Goal: Task Accomplishment & Management: Manage account settings

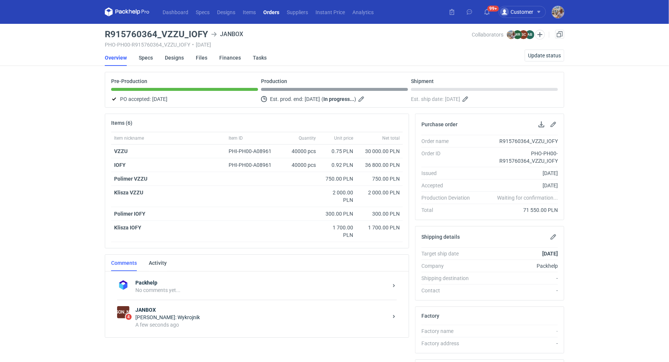
click at [210, 315] on div "Sylwia Cichórz: Wykrojnik" at bounding box center [261, 317] width 252 height 7
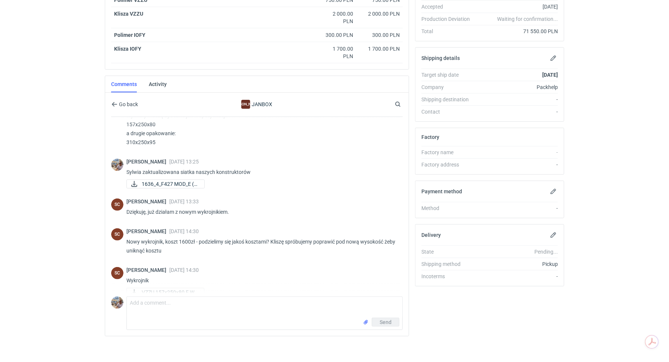
scroll to position [180, 0]
click at [162, 288] on span "VZZU 157x250x80 E Wy..." at bounding box center [170, 292] width 56 height 8
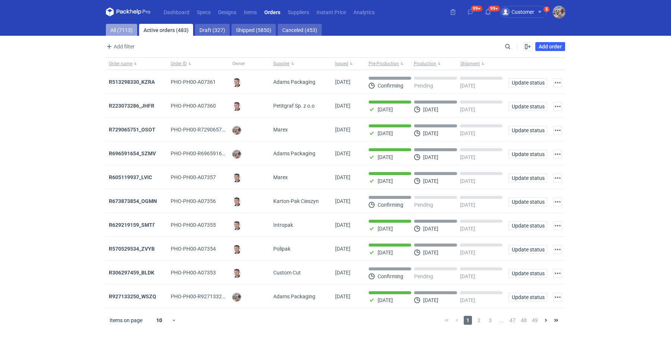
click at [116, 29] on link "All (7113)" at bounding box center [121, 30] width 31 height 12
click at [511, 45] on input "Search" at bounding box center [475, 46] width 74 height 9
click at [496, 48] on input "Search" at bounding box center [475, 46] width 74 height 9
paste input "OMCT"
type input "OMCT"
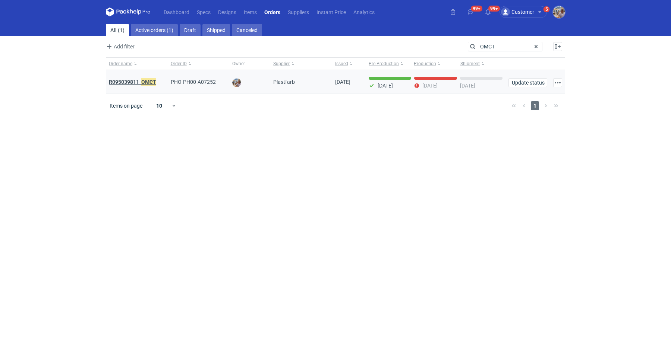
click at [145, 84] on em "OMCT" at bounding box center [148, 82] width 15 height 8
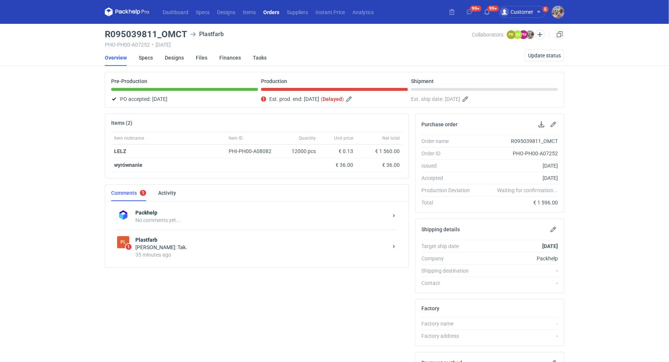
click at [181, 246] on div "Piotr Bożek: Tak." at bounding box center [261, 247] width 252 height 7
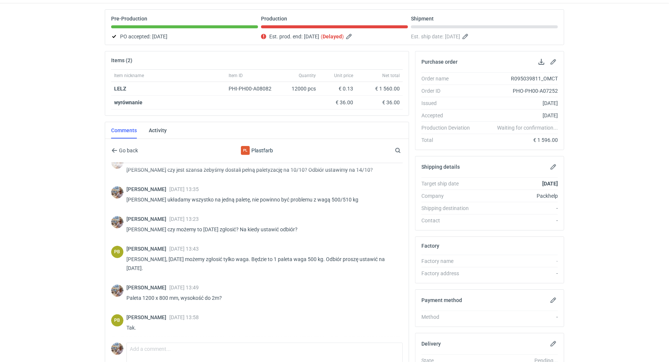
scroll to position [112, 0]
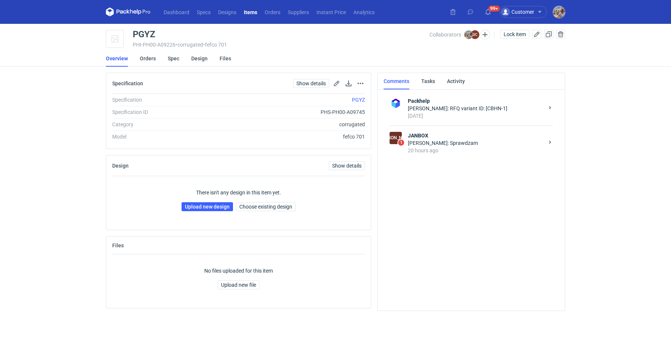
click at [454, 138] on strong "JANBOX" at bounding box center [476, 135] width 136 height 7
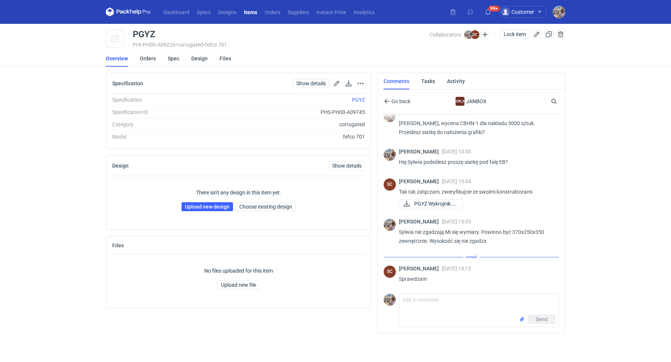
scroll to position [3, 0]
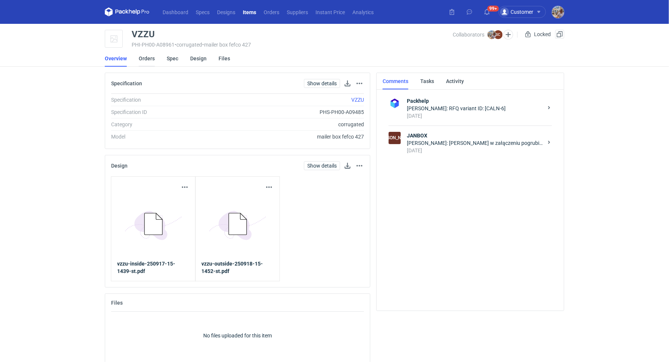
click at [152, 59] on link "Orders" at bounding box center [147, 58] width 16 height 16
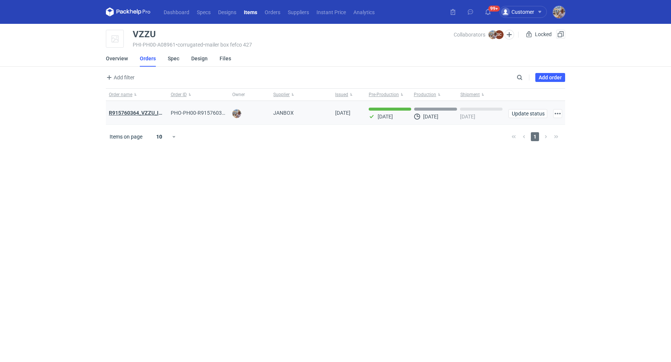
click at [143, 113] on strong "R915760364_VZZU_IOFY" at bounding box center [139, 113] width 60 height 6
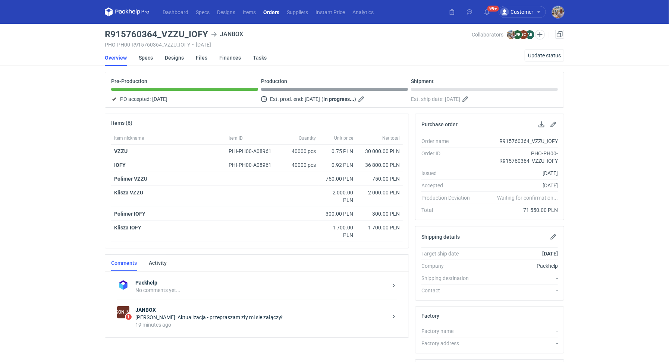
click at [164, 307] on strong "JANBOX" at bounding box center [261, 309] width 252 height 7
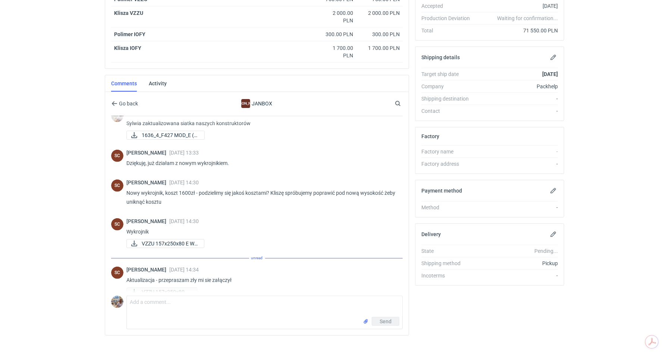
scroll to position [453, 0]
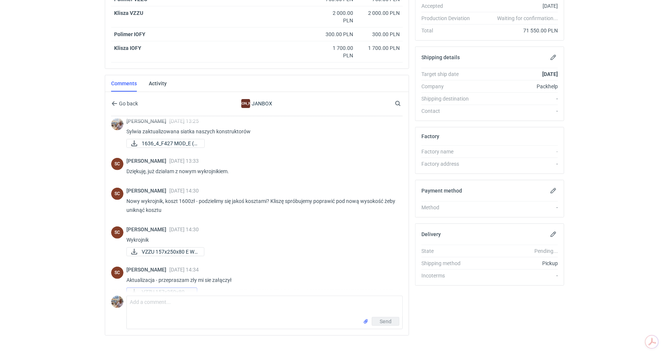
click at [170, 288] on span "VZZU 157x250x80.pdf" at bounding box center [166, 292] width 49 height 8
click at [176, 288] on span "VZZU 157x250x80.pdf" at bounding box center [166, 292] width 49 height 8
click at [166, 301] on textarea "Comment message" at bounding box center [265, 306] width 276 height 21
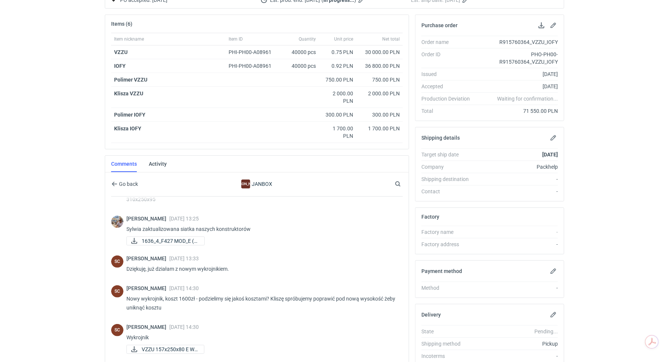
scroll to position [391, 0]
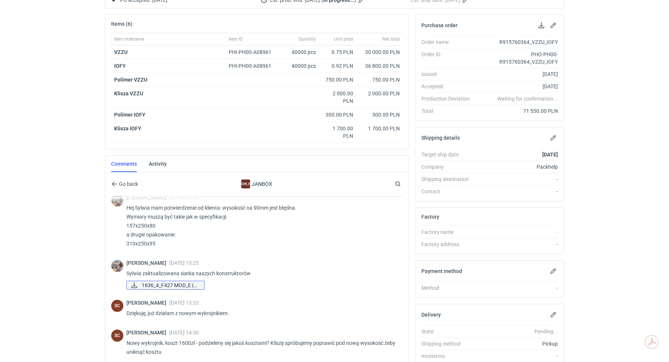
click at [197, 281] on span "1636_4_F427 MOD_E (2..." at bounding box center [170, 285] width 57 height 8
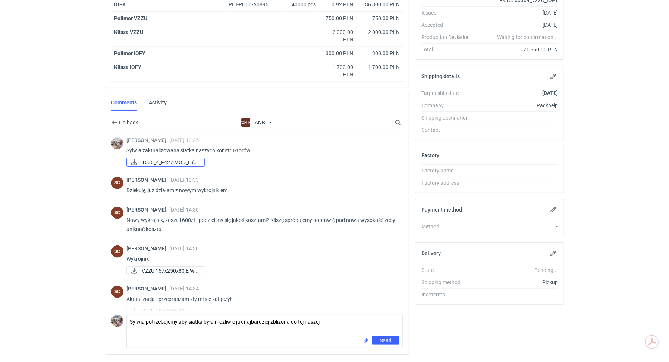
scroll to position [180, 0]
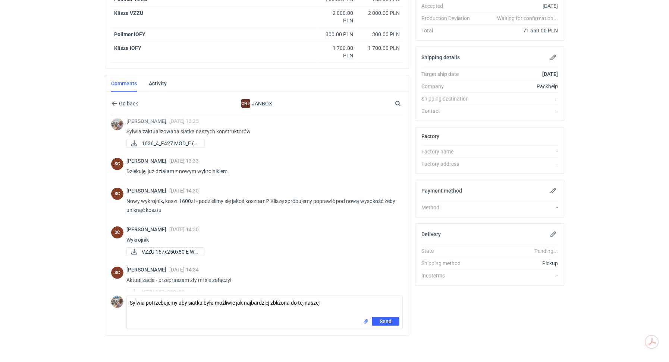
click at [362, 321] on div "Send" at bounding box center [265, 323] width 276 height 12
click at [365, 320] on input "file" at bounding box center [366, 322] width 6 height 8
click at [324, 298] on textarea "Sylwia potrzebujemy aby siatka była możliwie jak najbardziej zbliżona do tej na…" at bounding box center [265, 306] width 276 height 21
paste textarea "Siatka nie jest 1:1, zbliżona ale minimalnie różnice wymiarowe są, już nie chod…"
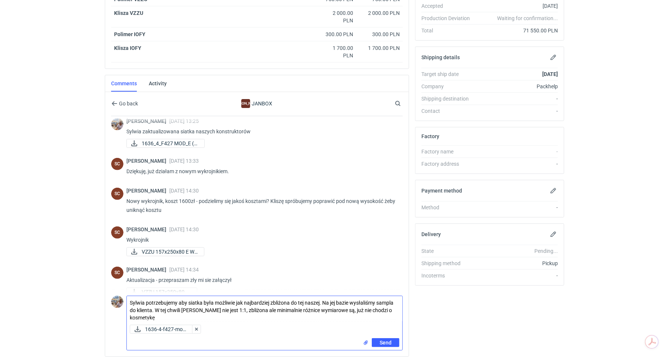
click at [185, 308] on textarea "Sylwia potrzebujemy aby siatka była możliwie jak najbardziej zbliżona do tej na…" at bounding box center [265, 309] width 276 height 26
click at [129, 315] on textarea "Sylwia potrzebujemy aby siatka była możliwie jak najbardziej zbliżona do tej na…" at bounding box center [265, 309] width 276 height 26
type textarea "Sylwia potrzebujemy aby siatka była możliwie jak najbardziej zbliżona do tej na…"
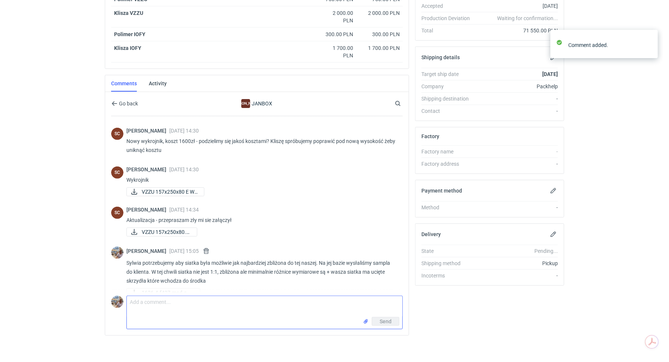
scroll to position [514, 0]
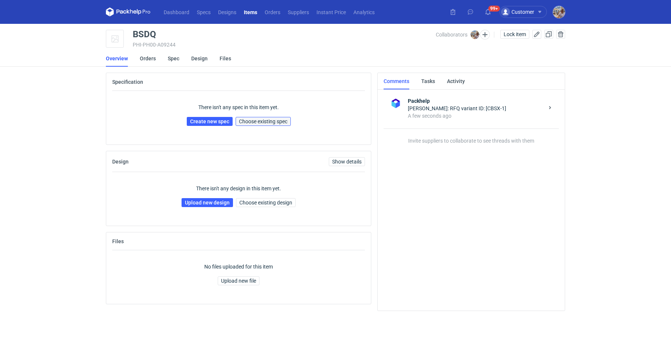
click at [279, 120] on span "Choose existing spec" at bounding box center [263, 121] width 48 height 5
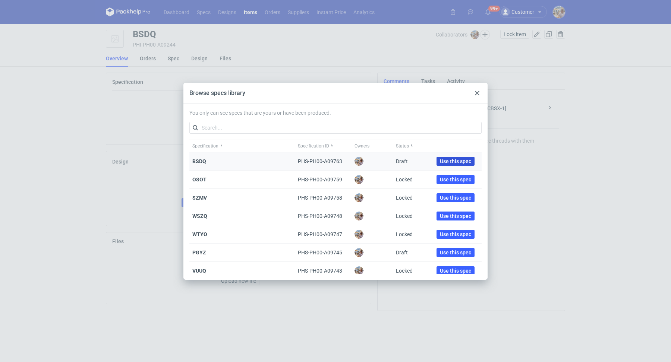
click at [441, 160] on span "Use this spec" at bounding box center [455, 161] width 31 height 5
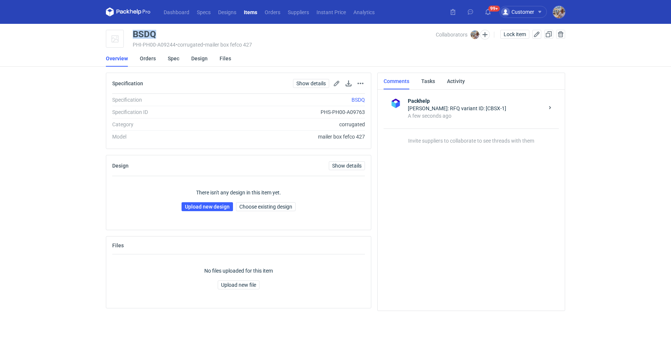
drag, startPoint x: 160, startPoint y: 34, endPoint x: 135, endPoint y: 34, distance: 25.4
click at [135, 34] on div "BSDQ" at bounding box center [284, 34] width 303 height 9
copy div "BSDQ"
click at [216, 208] on link "Upload new design" at bounding box center [207, 206] width 51 height 9
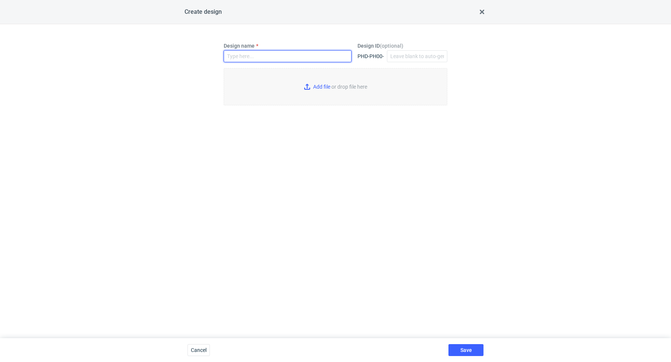
click at [286, 55] on input "Design name" at bounding box center [288, 56] width 128 height 12
paste input "BSDQ"
type input "BSDQ"
click at [313, 91] on input "Add file or drop file here" at bounding box center [336, 86] width 224 height 37
click at [306, 84] on input "Add file or drop file here" at bounding box center [336, 86] width 224 height 37
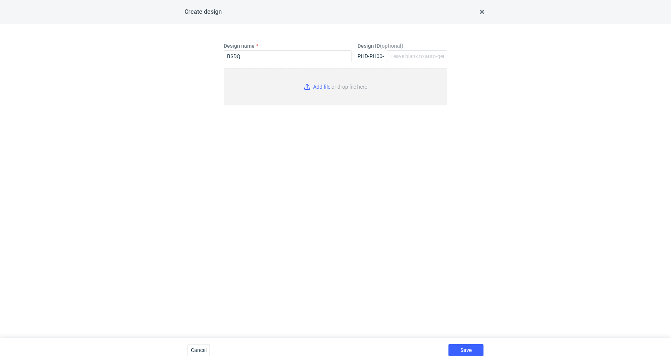
type input "C:\fakepath\custom____BSDQ__d0__oR676841191__outside.pdf"
click at [465, 346] on button "Save" at bounding box center [466, 351] width 35 height 12
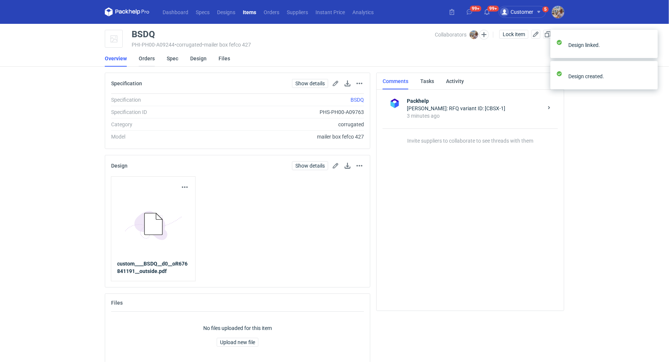
click at [149, 57] on link "Orders" at bounding box center [147, 58] width 16 height 16
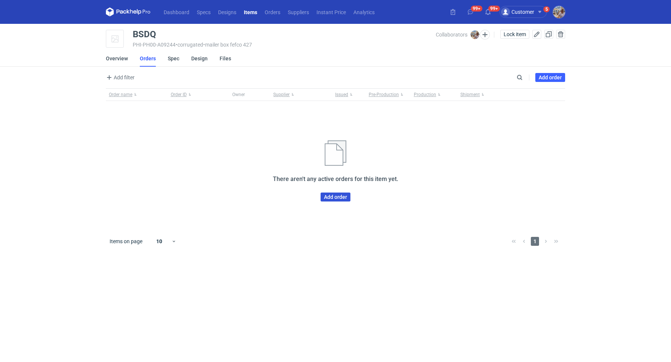
click at [333, 196] on link "Add order" at bounding box center [336, 197] width 30 height 9
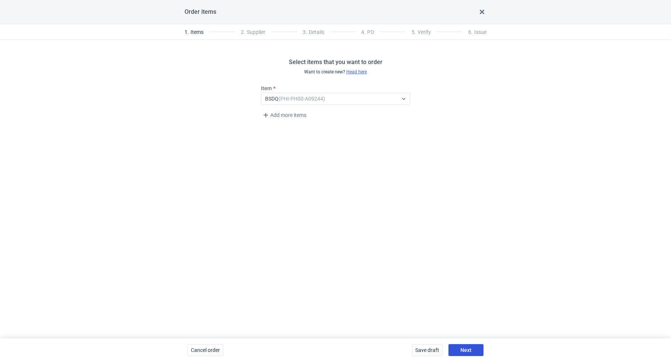
click at [461, 355] on button "Next" at bounding box center [466, 351] width 35 height 12
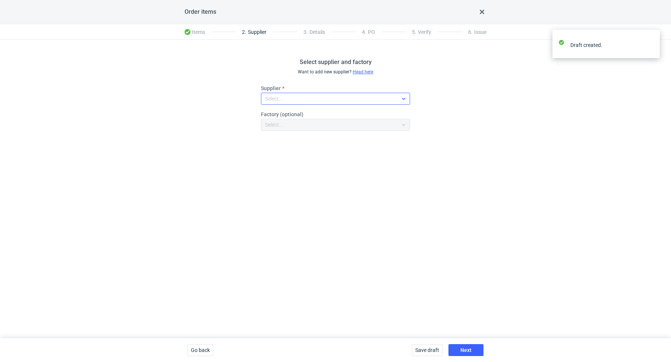
click at [288, 100] on div "Select..." at bounding box center [329, 99] width 136 height 10
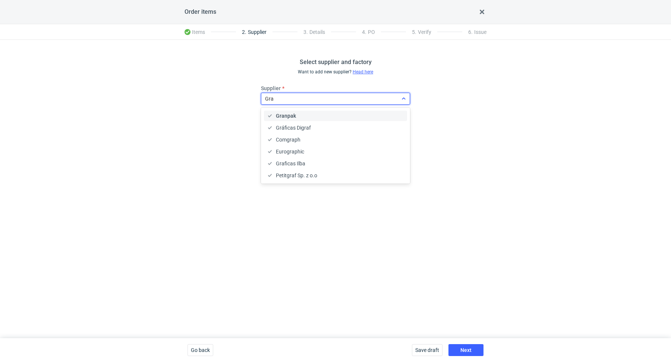
type input "Gran"
click at [314, 114] on div "Granpak" at bounding box center [335, 115] width 137 height 7
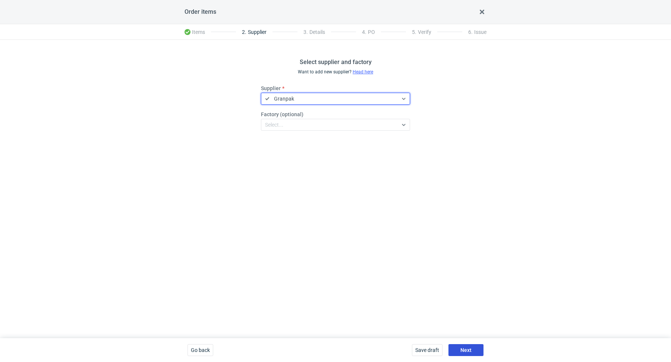
click at [465, 354] on button "Next" at bounding box center [466, 351] width 35 height 12
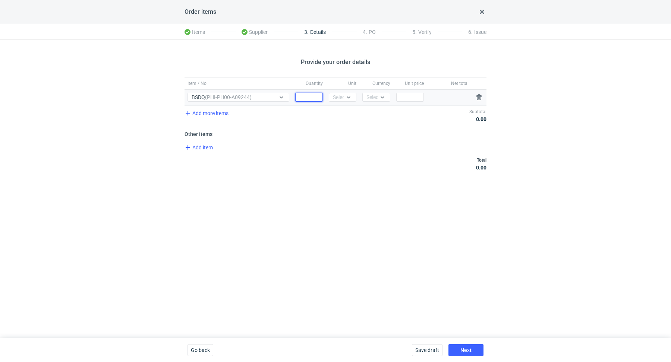
click at [312, 95] on input "Quantity" at bounding box center [309, 97] width 28 height 9
paste input "3500"
type input "3500"
click at [337, 98] on div "Select..." at bounding box center [342, 97] width 18 height 7
click at [344, 110] on div "pcs" at bounding box center [343, 112] width 16 height 7
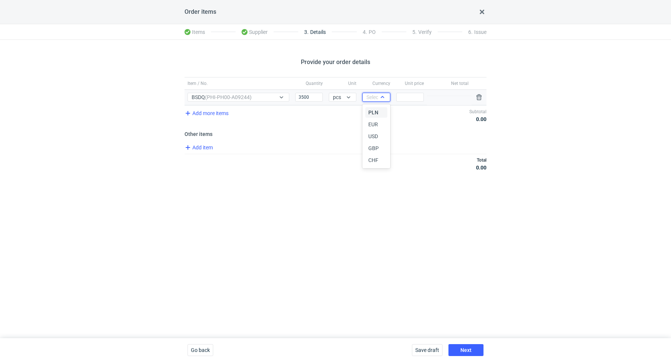
click at [374, 94] on div "Select..." at bounding box center [376, 97] width 18 height 7
click at [376, 110] on span "PLN" at bounding box center [373, 112] width 10 height 7
click at [408, 98] on input "Price" at bounding box center [410, 97] width 28 height 9
type input "2"
click at [393, 142] on div "Item / No. Quantity Unit Currency Unit price Net total Item / No. BSDQ (PHI-PH0…" at bounding box center [336, 128] width 302 height 103
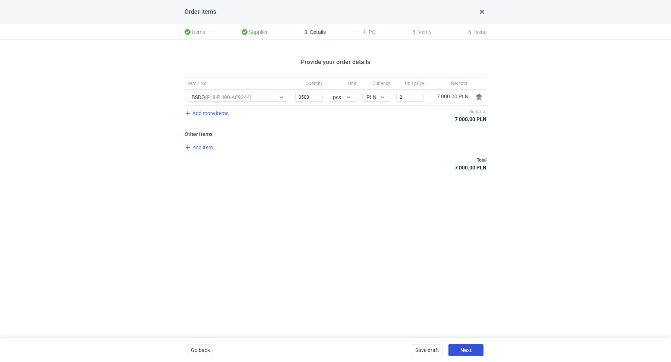
click at [470, 348] on span "Next" at bounding box center [465, 350] width 11 height 5
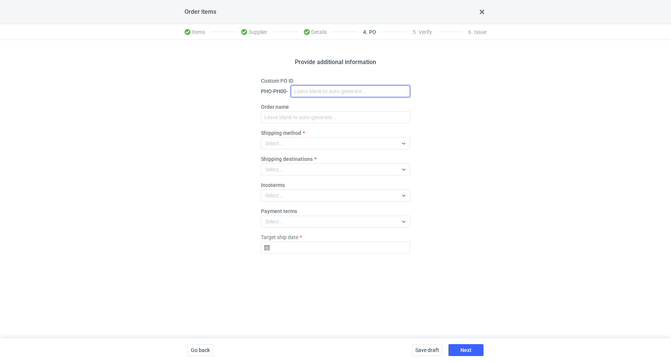
click at [313, 88] on input "Custom PO ID" at bounding box center [350, 91] width 119 height 12
paste input "R676841191"
paste input "BSDQ"
drag, startPoint x: 351, startPoint y: 92, endPoint x: 291, endPoint y: 75, distance: 62.3
click at [291, 75] on div "Provide additional information Custom PO ID PHO-PH00- R676841191_BSDQ Order nam…" at bounding box center [335, 189] width 671 height 299
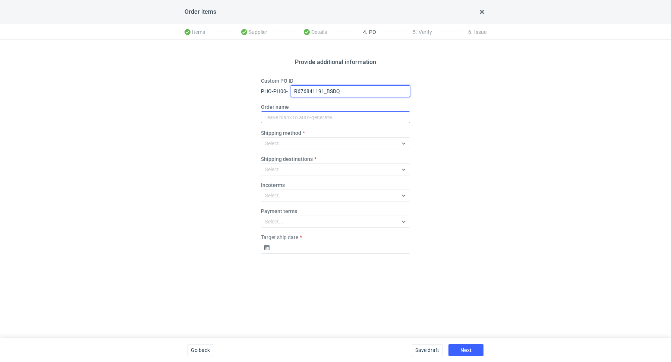
type input "R676841191_BSDQ"
click at [296, 119] on input "Order name" at bounding box center [335, 117] width 149 height 12
paste input "R676841191_BSDQ"
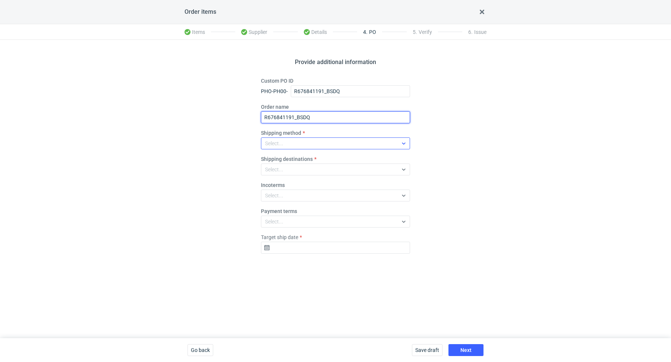
type input "R676841191_BSDQ"
click at [285, 139] on div "Select..." at bounding box center [329, 143] width 136 height 10
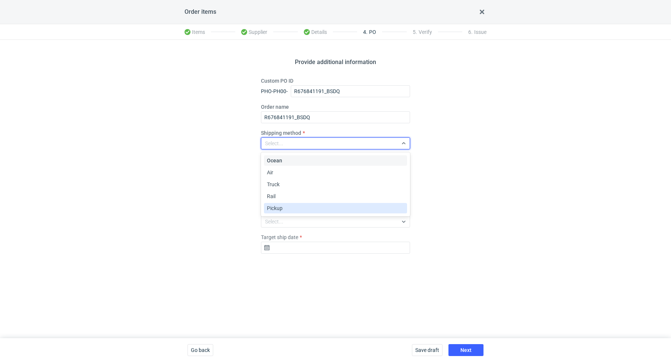
click at [290, 205] on div "Pickup" at bounding box center [335, 208] width 137 height 7
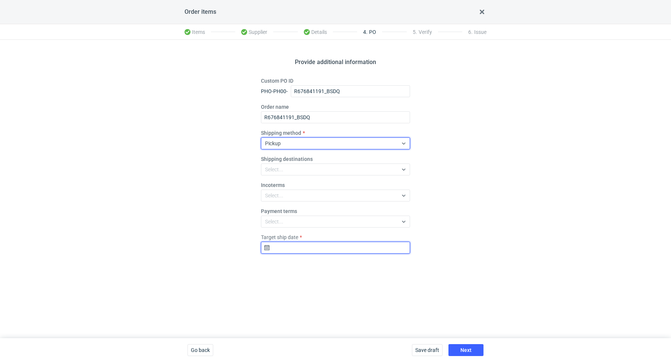
click at [309, 251] on input "Target ship date" at bounding box center [335, 248] width 149 height 12
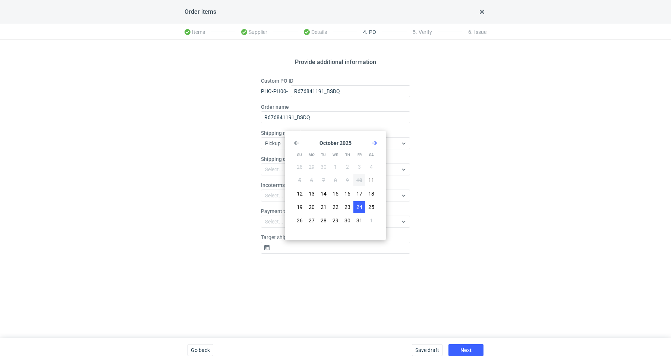
click at [358, 206] on span "24" at bounding box center [359, 207] width 6 height 7
type input "2025-10-24"
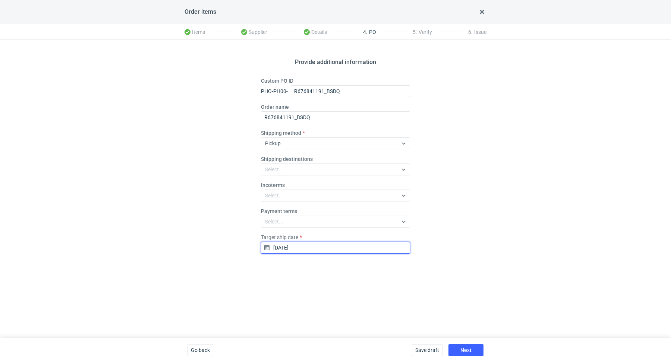
click at [328, 248] on input "2025-10-24" at bounding box center [335, 248] width 149 height 12
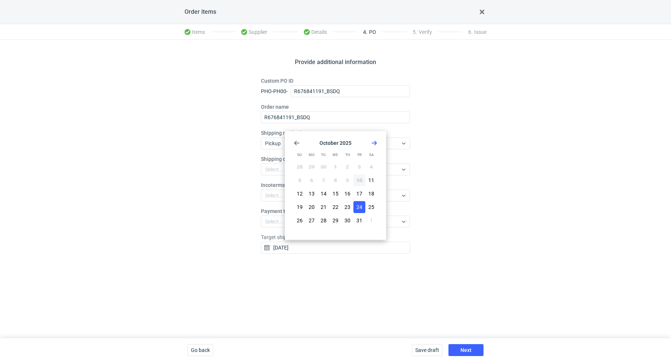
click at [462, 342] on div "Save draft Next" at bounding box center [448, 351] width 78 height 24
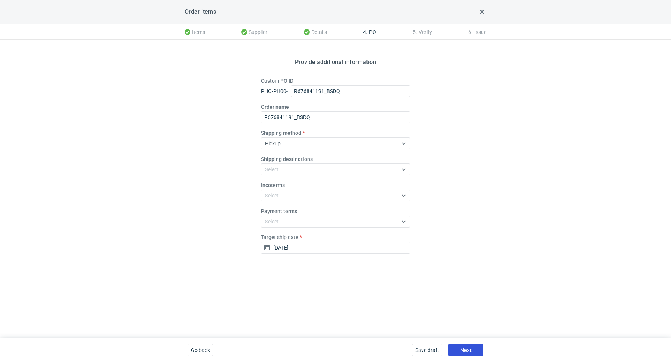
click at [464, 348] on span "Next" at bounding box center [465, 350] width 11 height 5
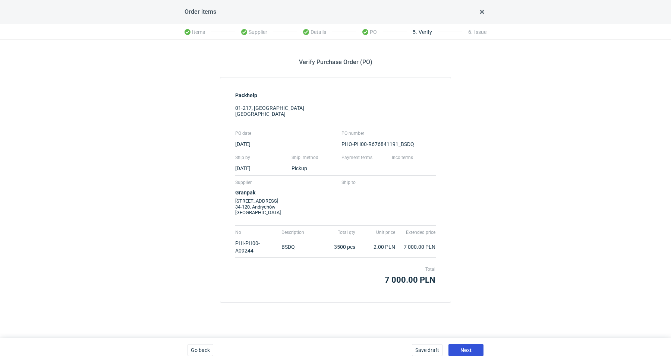
click at [475, 349] on button "Next" at bounding box center [466, 351] width 35 height 12
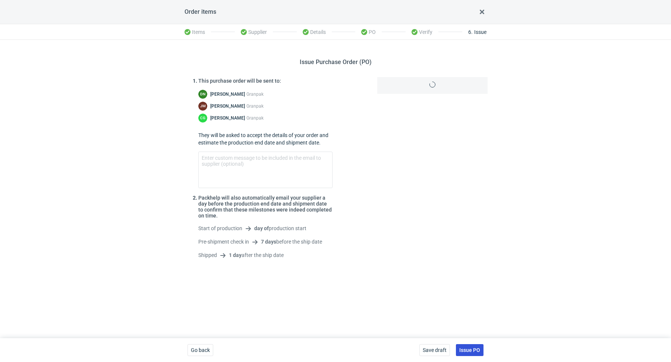
click at [475, 349] on span "Issue PO" at bounding box center [469, 350] width 21 height 5
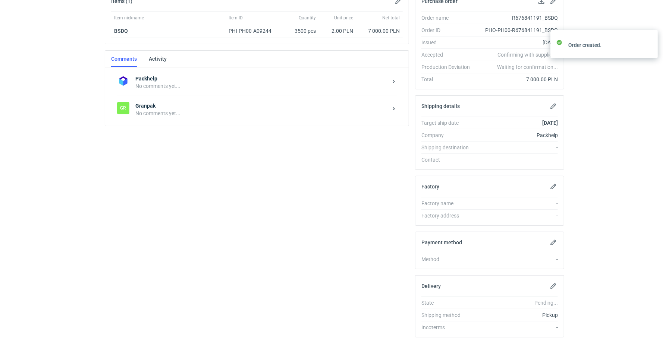
scroll to position [124, 0]
click at [172, 116] on div "Gr Granpak No comments yet..." at bounding box center [257, 108] width 280 height 27
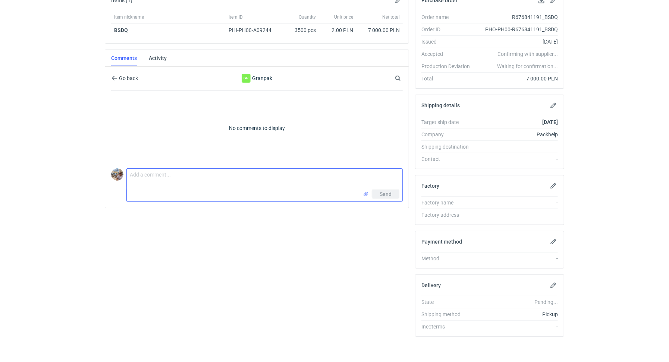
click at [161, 171] on textarea "Comment message" at bounding box center [265, 179] width 276 height 21
paste textarea "CBSX - 1"
paste textarea "R691848603_JMBB"
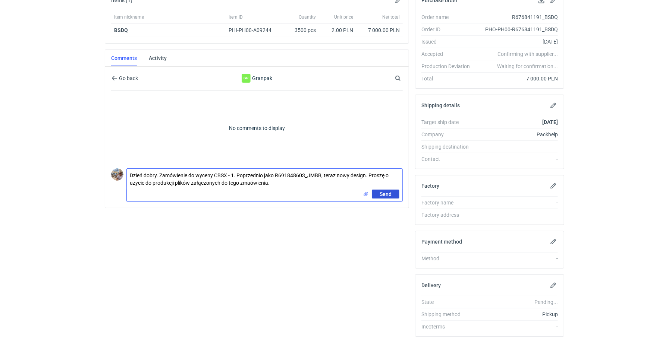
type textarea "Dzień dobry. Zamówienie do wyceny CBSX - 1. Poprzednio jako R691848603_JMBB, te…"
click at [386, 192] on span "Send" at bounding box center [386, 194] width 12 height 5
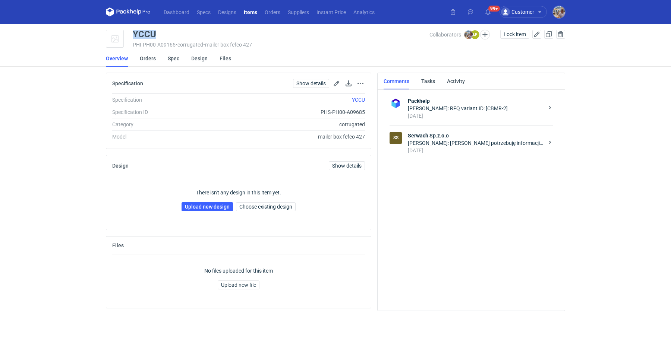
drag, startPoint x: 157, startPoint y: 32, endPoint x: 133, endPoint y: 34, distance: 24.3
click at [133, 34] on div "YCCU" at bounding box center [281, 34] width 297 height 9
copy div "YCCU"
click at [475, 144] on div "Michał Palasek: Panie Łukaszu potrzebuję informacji jak zmieni się cena dla wyc…" at bounding box center [476, 142] width 136 height 7
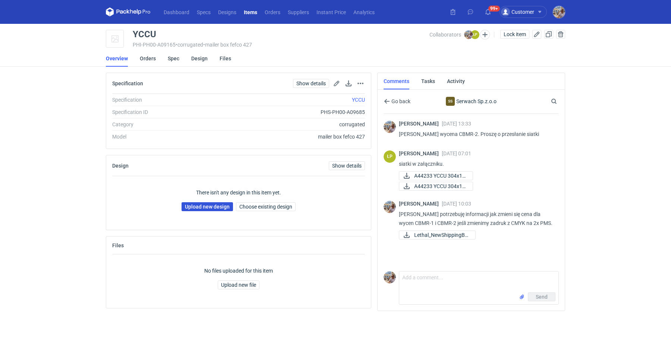
click at [213, 202] on link "Upload new design" at bounding box center [207, 206] width 51 height 9
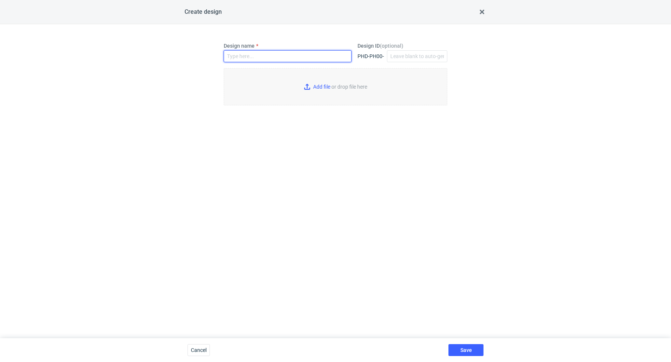
click at [251, 57] on input "Design name" at bounding box center [288, 56] width 128 height 12
paste input "YCCU"
type input "YCCU"
click at [312, 90] on input "Add file or drop file here" at bounding box center [336, 86] width 224 height 37
type input "C:\fakepath\custom____YCCU__d0__oR909708465__inside.pdf"
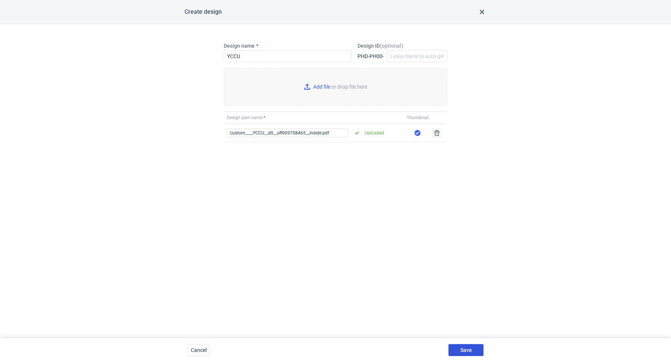
click at [470, 354] on button "Save" at bounding box center [466, 351] width 35 height 12
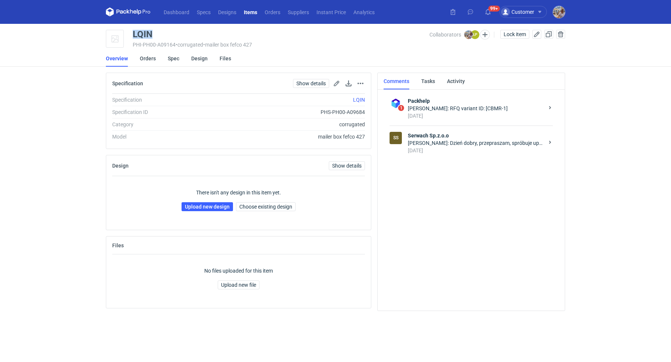
drag, startPoint x: 156, startPoint y: 33, endPoint x: 129, endPoint y: 32, distance: 26.9
click at [129, 32] on div "LQIN PHI-PH00-A09164 • corrugated • mailer box fefco 427 Collaborators [PERSON_…" at bounding box center [335, 39] width 459 height 19
copy div "LQIN"
click at [220, 206] on link "Upload new design" at bounding box center [207, 206] width 51 height 9
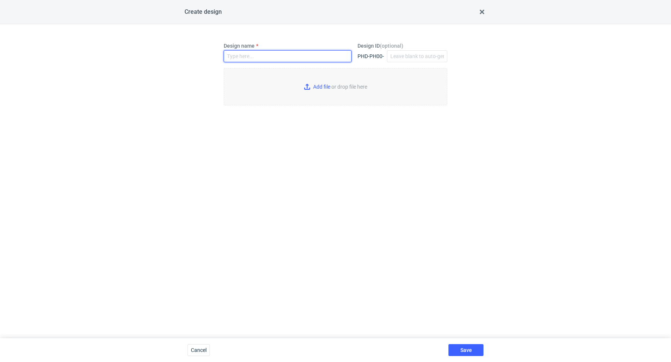
click at [264, 56] on input "Design name" at bounding box center [288, 56] width 128 height 12
paste input "LQIN"
type input "LQIN"
click at [320, 89] on input "Add file or drop file here" at bounding box center [336, 86] width 224 height 37
type input "C:\fakepath\custom____LQIN__d0__oR909708465__inside.pdf"
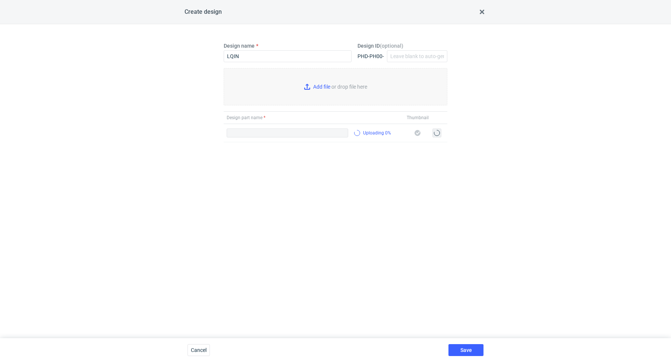
type input "custom____LQIN__d0__oR909708465__inside.pdf"
click at [471, 346] on button "Save" at bounding box center [466, 351] width 35 height 12
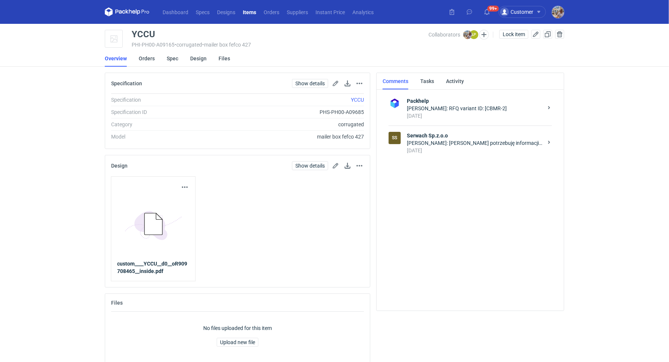
click at [472, 155] on div "SS Serwach Sp.z.o.o Michał Palasek: Panie Łukaszu potrzebuję informacji jak zmi…" at bounding box center [470, 143] width 163 height 35
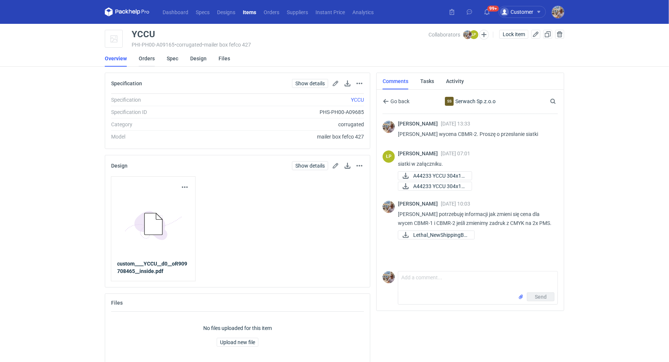
click at [150, 60] on link "Orders" at bounding box center [147, 58] width 16 height 16
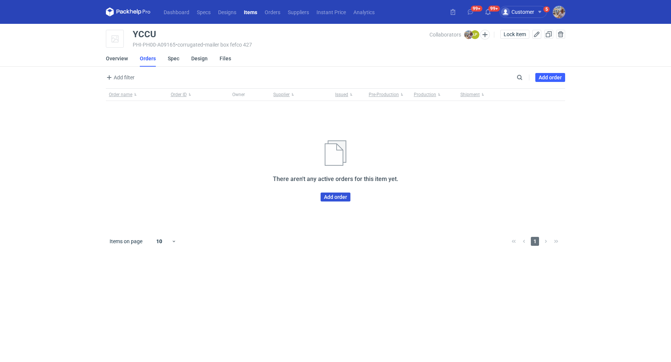
click at [340, 201] on link "Add order" at bounding box center [336, 197] width 30 height 9
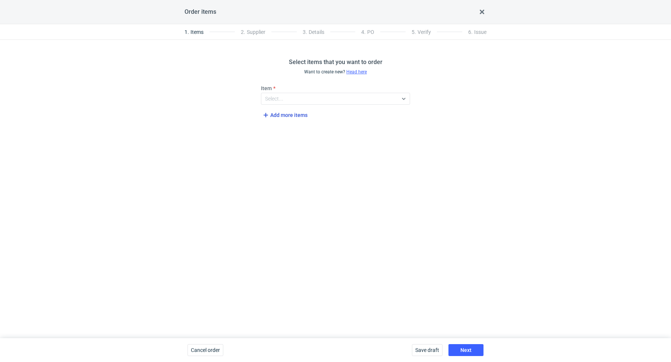
click at [287, 113] on span "Add more items" at bounding box center [284, 115] width 46 height 9
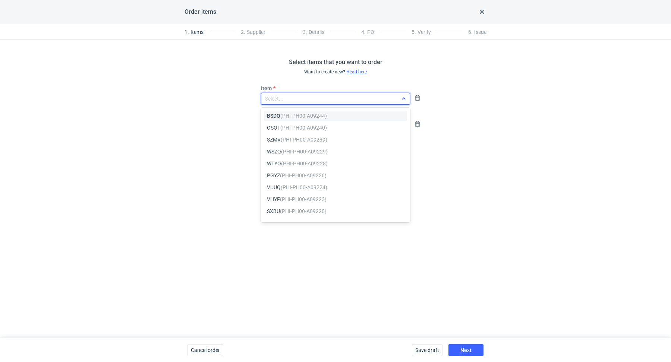
click at [295, 101] on div "Select..." at bounding box center [329, 99] width 136 height 10
paste input "YCCU"
type input "YCCU"
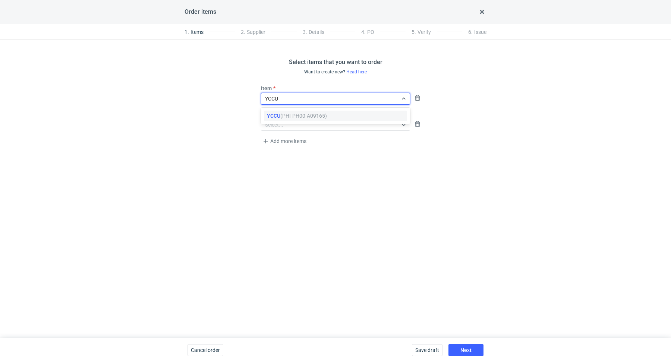
click at [302, 112] on span "YCCU (PHI-PH00-A09165)" at bounding box center [297, 115] width 60 height 7
click at [301, 122] on div "Select..." at bounding box center [329, 125] width 136 height 10
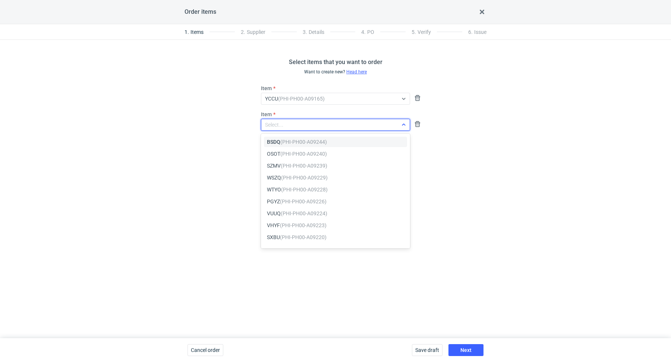
paste input "LQIN"
type input "LQIN"
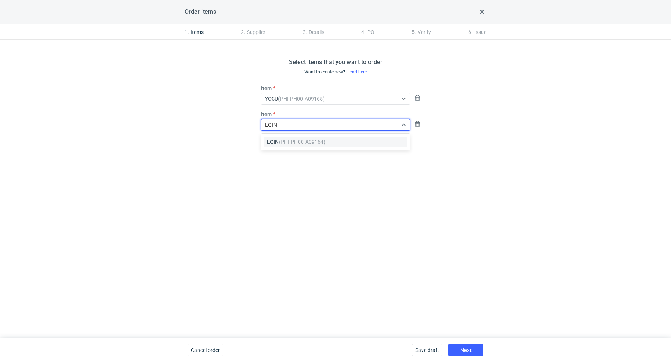
click at [305, 140] on em "(PHI-PH00-A09164)" at bounding box center [302, 142] width 47 height 6
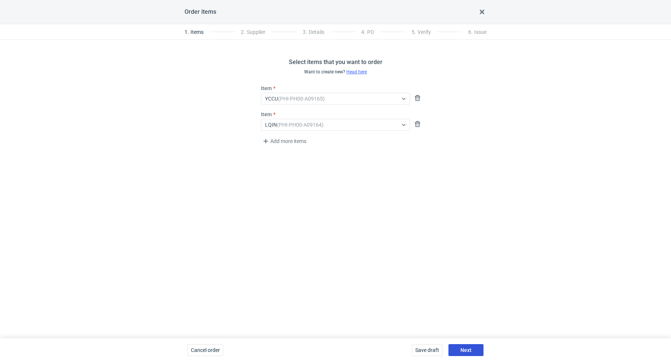
click at [465, 351] on span "Next" at bounding box center [465, 350] width 11 height 5
click at [298, 99] on div "Select..." at bounding box center [329, 99] width 136 height 10
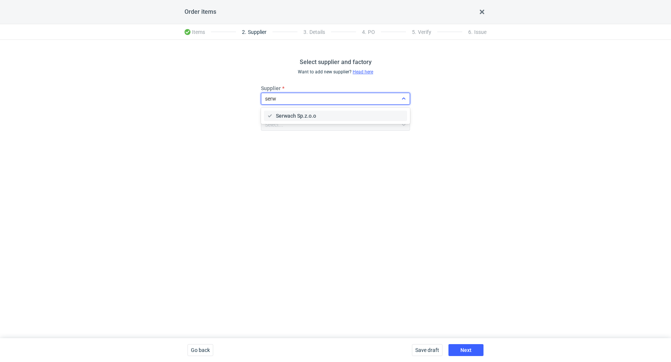
type input "serwa"
click at [306, 117] on span "Serwach Sp.z.o.o" at bounding box center [296, 115] width 40 height 7
click at [475, 348] on button "Next" at bounding box center [466, 351] width 35 height 12
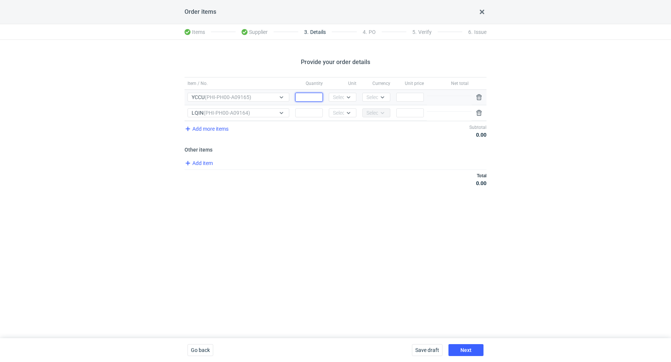
click at [314, 93] on input "Quantity" at bounding box center [309, 97] width 28 height 9
paste input "2000"
type input "2000"
click at [342, 98] on div "Select..." at bounding box center [342, 97] width 18 height 7
click at [343, 110] on div "pcs" at bounding box center [343, 112] width 16 height 7
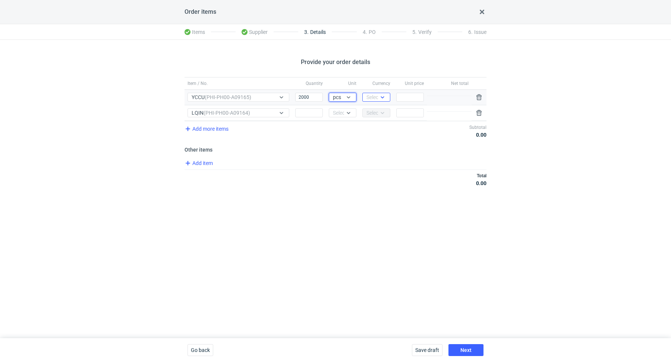
click at [365, 96] on div "Select..." at bounding box center [370, 97] width 15 height 7
click at [371, 112] on span "PLN" at bounding box center [373, 112] width 10 height 7
click at [307, 110] on input "Quantity" at bounding box center [309, 112] width 28 height 9
paste input "2100"
type input "2100"
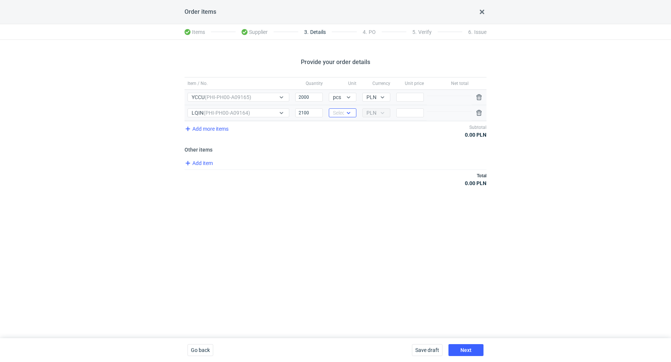
click at [344, 113] on div "Select..." at bounding box center [342, 112] width 18 height 7
click at [343, 126] on div "pcs" at bounding box center [343, 127] width 16 height 7
click at [377, 151] on h3 "Other items" at bounding box center [336, 150] width 302 height 6
click at [410, 114] on input "Price" at bounding box center [410, 112] width 28 height 9
paste input "1.66"
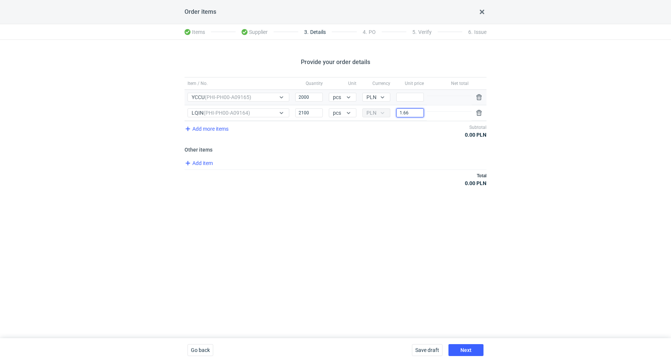
type input "1.66"
click at [352, 175] on div "Total 3 486.00 PLN" at bounding box center [336, 180] width 302 height 20
click at [420, 95] on input "Price" at bounding box center [410, 97] width 28 height 9
paste input "2.34"
type input "2.34"
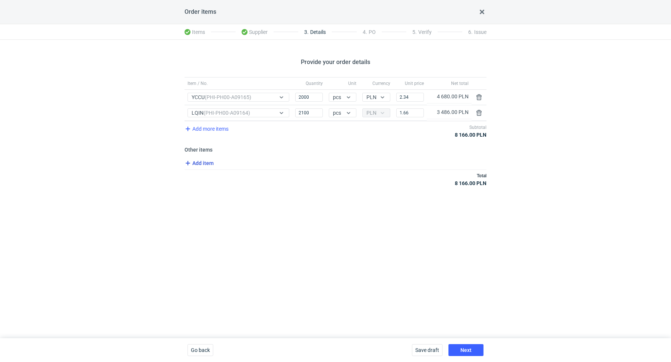
click at [203, 162] on span "Add item" at bounding box center [198, 163] width 30 height 9
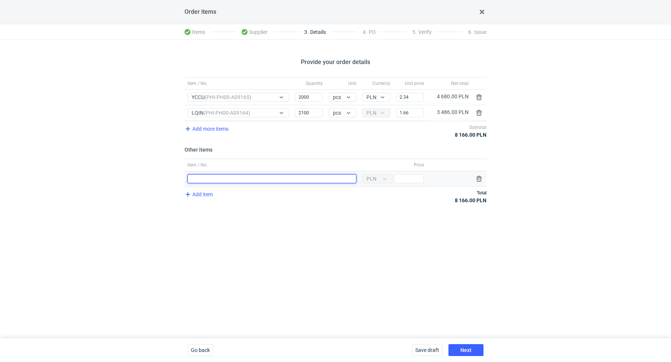
click at [213, 176] on input "Item / No." at bounding box center [272, 178] width 169 height 9
type input "YCCU wykrojnik"
click at [403, 179] on input "Price" at bounding box center [409, 178] width 30 height 9
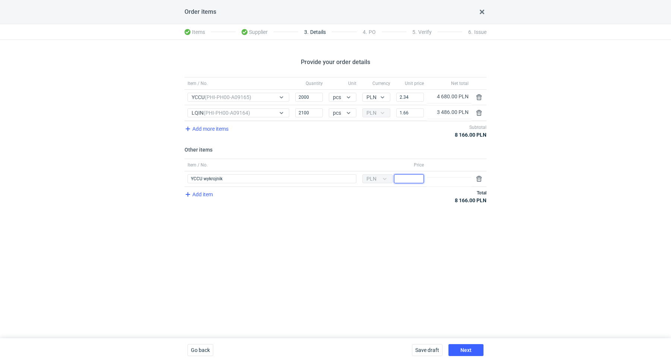
paste input "1600"
type input "1600"
click at [355, 227] on div "Provide your order details Item / No. Quantity Unit Currency Unit price Net tot…" at bounding box center [335, 189] width 671 height 299
click at [469, 348] on span "Next" at bounding box center [465, 350] width 11 height 5
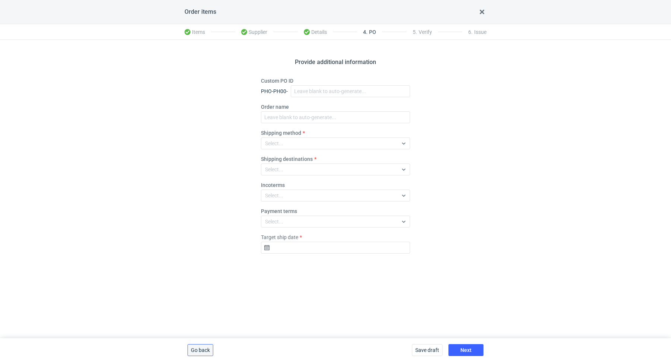
click at [200, 346] on button "Go back" at bounding box center [201, 351] width 26 height 12
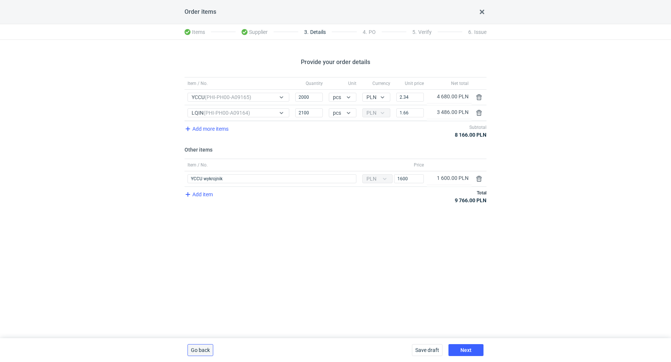
click at [198, 356] on button "Go back" at bounding box center [201, 351] width 26 height 12
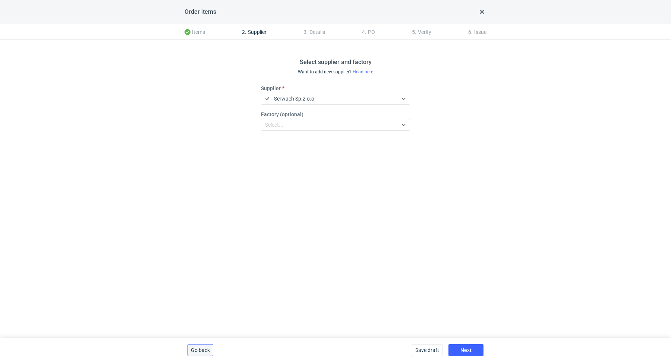
click at [200, 353] on span "Go back" at bounding box center [200, 350] width 19 height 5
click at [200, 353] on span "Delete draft" at bounding box center [204, 350] width 27 height 5
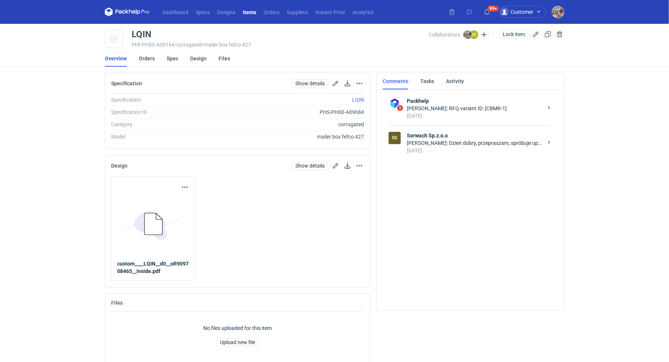
click at [452, 148] on div "[DATE]" at bounding box center [475, 150] width 136 height 7
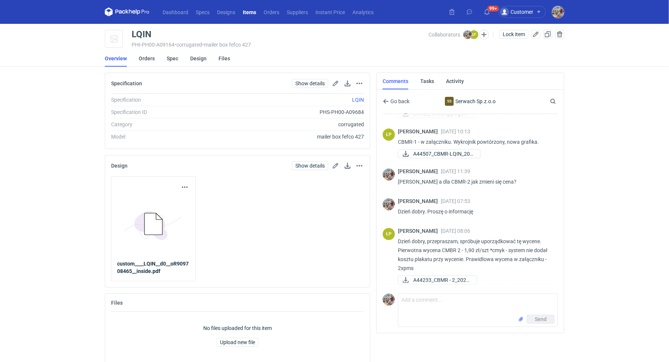
scroll to position [110, 0]
click at [439, 156] on span "A44507_CBMR-LQIN_202..." at bounding box center [443, 154] width 61 height 8
click at [437, 155] on span "A44507_CBMR-LQIN_202..." at bounding box center [443, 154] width 61 height 8
click at [454, 276] on span "A44233_CBMR - 2_2025..." at bounding box center [441, 280] width 57 height 8
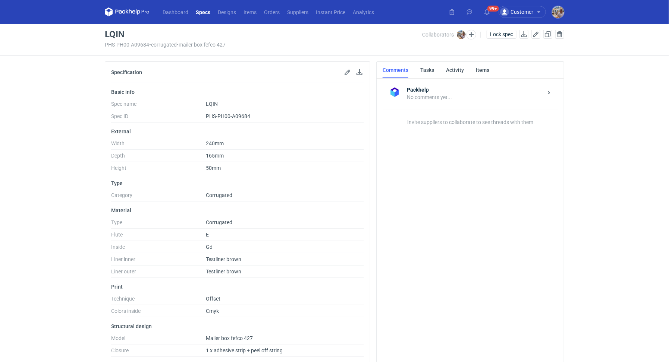
scroll to position [64, 0]
click at [559, 34] on button "button" at bounding box center [559, 34] width 9 height 9
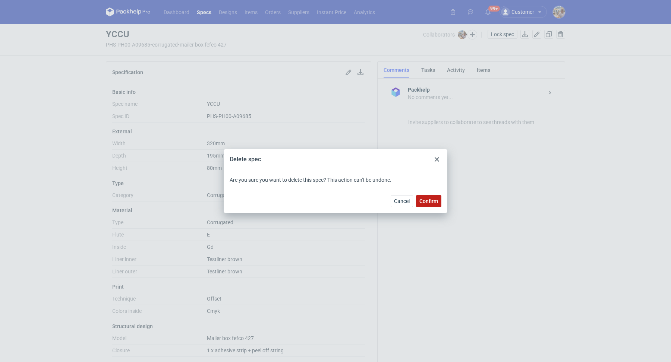
click at [437, 202] on span "Confirm" at bounding box center [428, 201] width 19 height 5
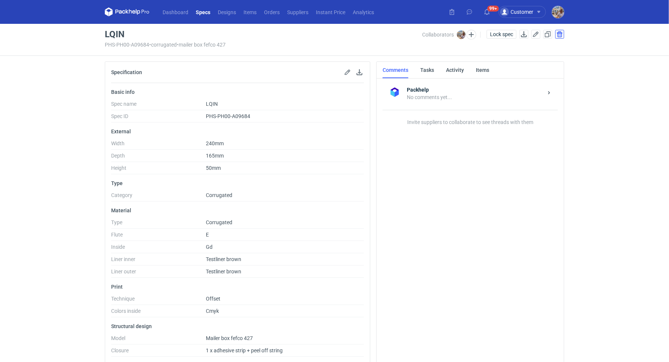
click at [560, 34] on button "button" at bounding box center [559, 34] width 9 height 9
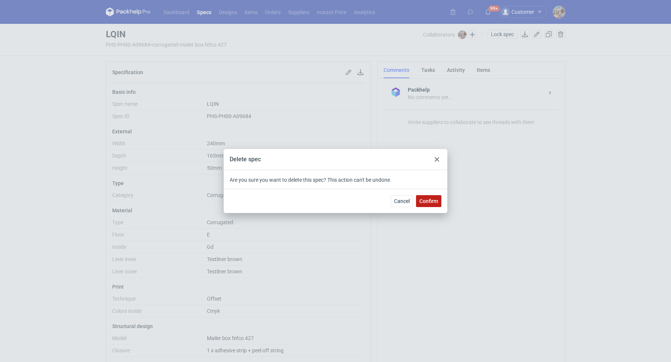
click at [421, 203] on span "Confirm" at bounding box center [428, 201] width 19 height 5
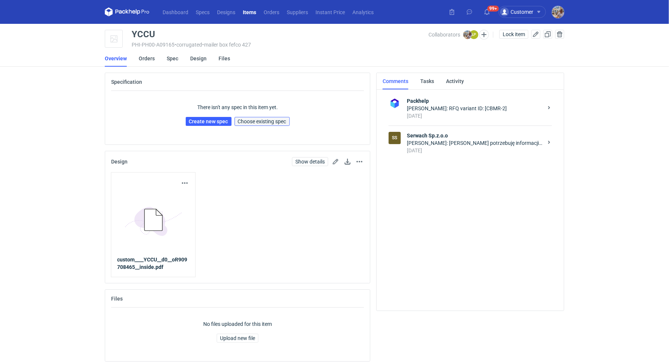
click at [263, 120] on span "Choose existing spec" at bounding box center [262, 121] width 48 height 5
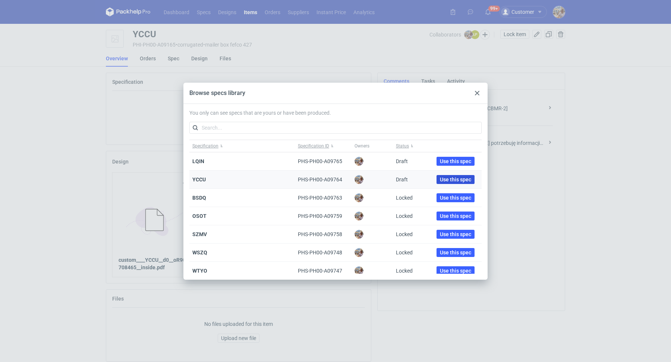
click at [456, 179] on span "Use this spec" at bounding box center [455, 179] width 31 height 5
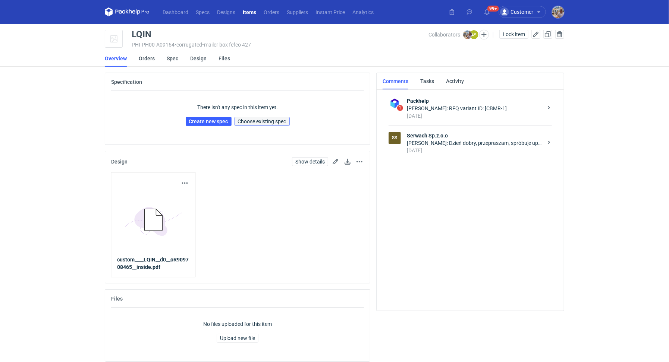
click at [260, 121] on span "Choose existing spec" at bounding box center [262, 121] width 48 height 5
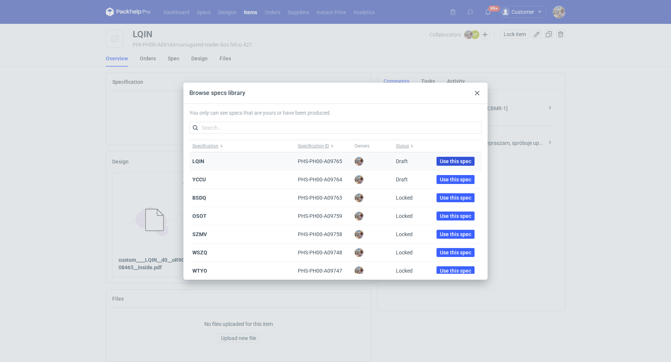
click at [457, 161] on span "Use this spec" at bounding box center [455, 161] width 31 height 5
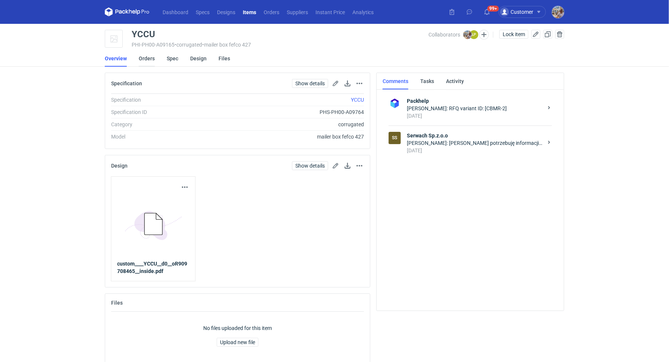
click at [148, 53] on link "Orders" at bounding box center [147, 58] width 16 height 16
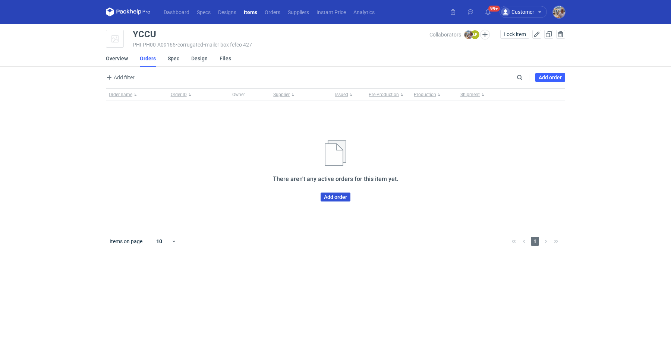
click at [336, 198] on link "Add order" at bounding box center [336, 197] width 30 height 9
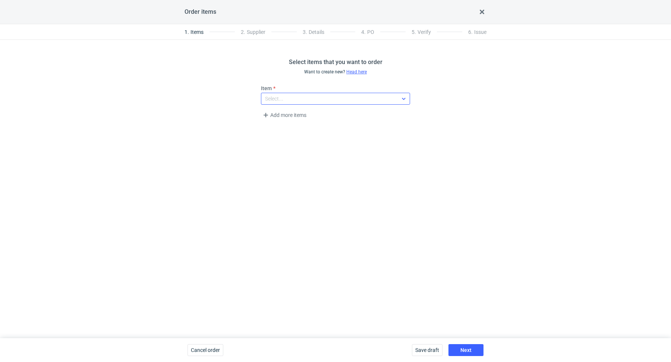
click at [297, 96] on div "Select..." at bounding box center [329, 99] width 136 height 10
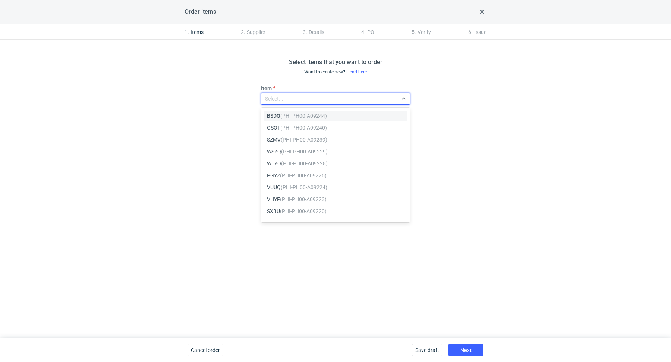
paste input "YCCU"
type input "YCCU"
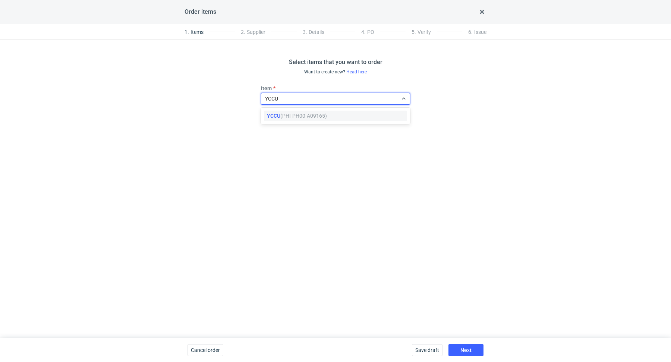
click at [311, 119] on span "YCCU (PHI-PH00-A09165)" at bounding box center [297, 115] width 60 height 7
click at [290, 112] on span "Add more items" at bounding box center [284, 115] width 46 height 9
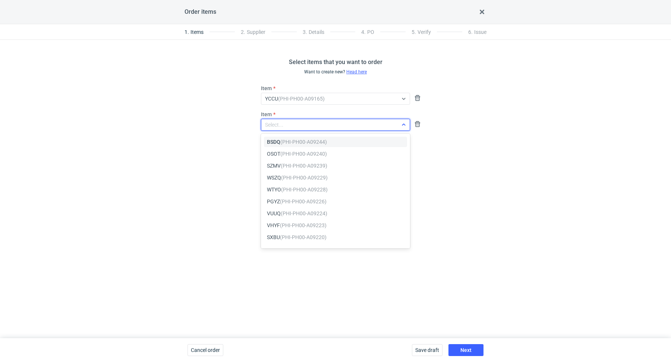
click at [296, 121] on div "Select..." at bounding box center [329, 125] width 136 height 10
paste input "LQIN"
type input "LQIN"
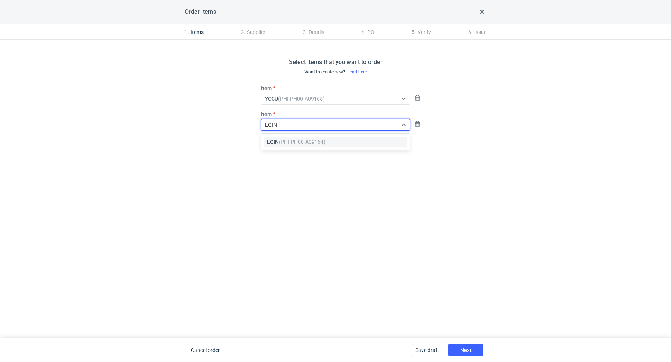
click at [299, 141] on em "(PHI-PH00-A09164)" at bounding box center [302, 142] width 47 height 6
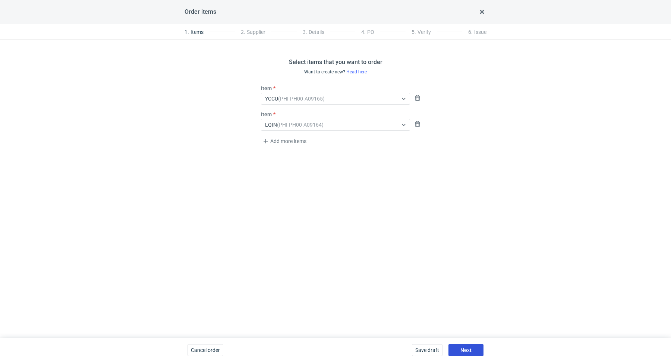
click at [468, 345] on button "Next" at bounding box center [466, 351] width 35 height 12
click at [296, 102] on div "Select..." at bounding box center [329, 99] width 136 height 10
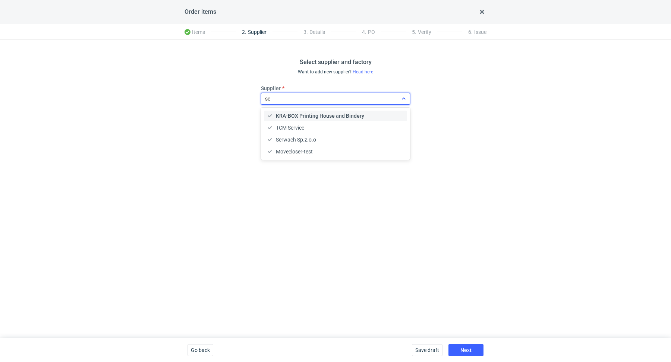
type input "ser"
click at [298, 125] on span "Serwach Sp.z.o.o" at bounding box center [296, 127] width 40 height 7
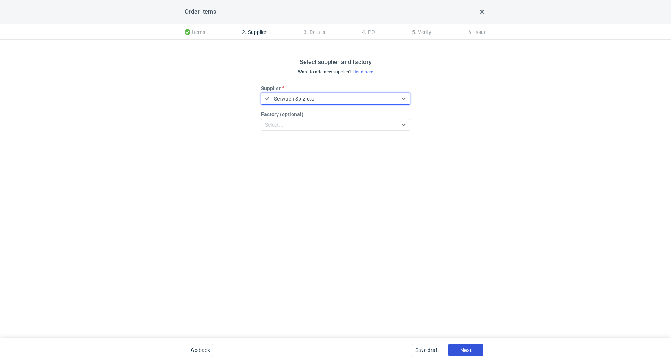
click at [466, 349] on span "Next" at bounding box center [465, 350] width 11 height 5
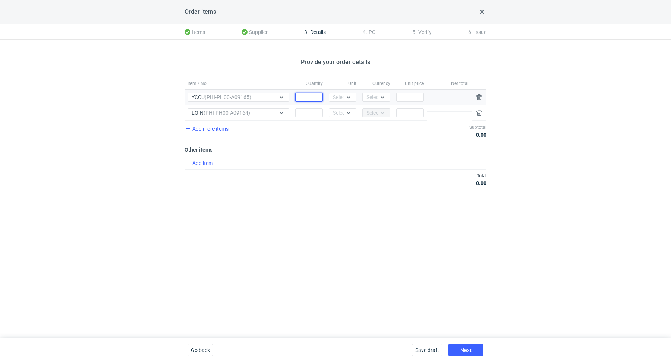
click at [320, 100] on input "Quantity" at bounding box center [309, 97] width 28 height 9
type input "2000"
click at [349, 98] on icon at bounding box center [349, 97] width 6 height 6
click at [347, 111] on div "pcs" at bounding box center [343, 112] width 16 height 7
click at [375, 97] on div "Select..." at bounding box center [376, 97] width 18 height 7
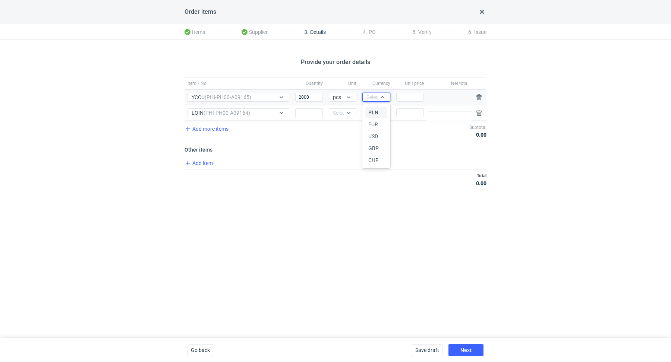
click at [373, 111] on span "PLN" at bounding box center [373, 112] width 10 height 7
click at [403, 97] on input "Price" at bounding box center [410, 97] width 28 height 9
type input "2.34"
click at [302, 111] on input "Quantity" at bounding box center [309, 112] width 28 height 9
type input "2100"
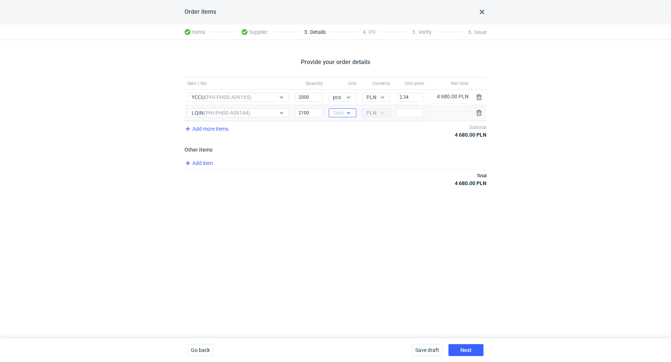
click at [346, 114] on icon at bounding box center [349, 113] width 6 height 6
click at [346, 126] on div "pcs" at bounding box center [343, 127] width 16 height 7
click at [408, 112] on input "Price" at bounding box center [410, 112] width 28 height 9
type input "1.66"
click at [344, 164] on div "Add item" at bounding box center [334, 164] width 303 height 11
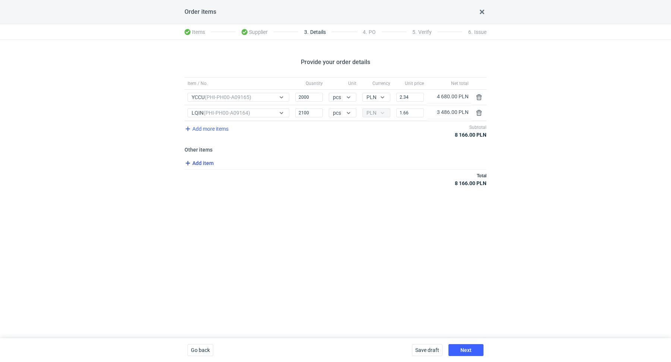
click at [210, 163] on span "Add item" at bounding box center [198, 163] width 30 height 9
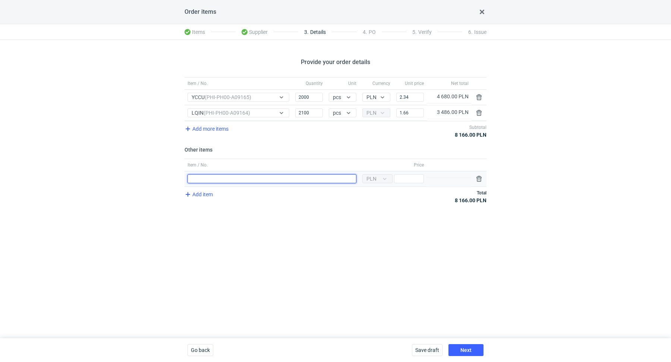
click at [227, 175] on input "Item / No." at bounding box center [272, 178] width 169 height 9
type input "Wykrojnik YCCU"
click at [111, 198] on div "Provide your order details Item / No. Quantity Unit Currency Unit price Net tot…" at bounding box center [335, 189] width 671 height 299
click at [408, 180] on input "Price" at bounding box center [409, 178] width 30 height 9
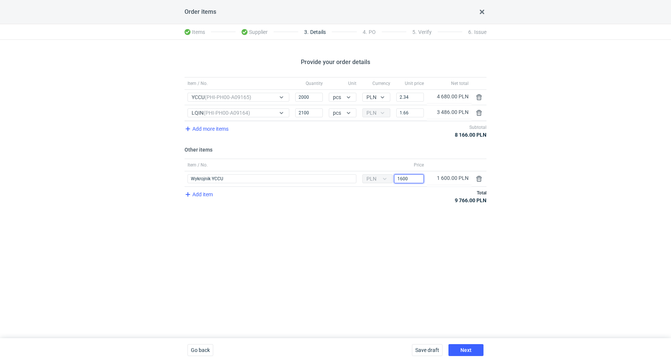
type input "1600"
click at [470, 352] on span "Next" at bounding box center [465, 350] width 11 height 5
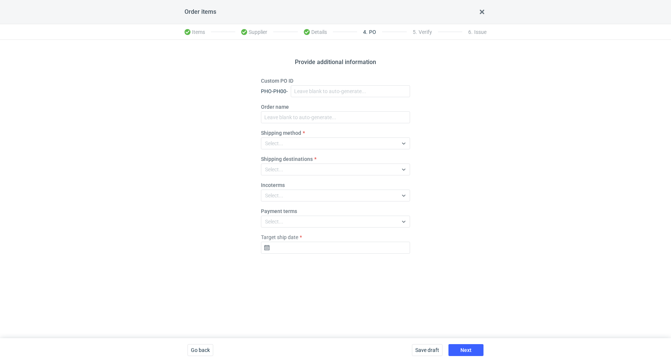
click at [288, 92] on div "PHO-PH00-" at bounding box center [335, 91] width 149 height 12
click at [302, 92] on input "Custom PO ID" at bounding box center [350, 91] width 119 height 12
paste input "R909708465"
paste input "YCCU"
paste input "LQIN"
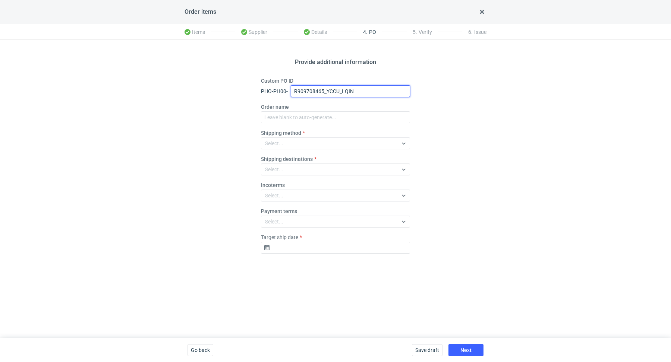
drag, startPoint x: 363, startPoint y: 91, endPoint x: 295, endPoint y: 82, distance: 68.8
click at [295, 82] on div "Custom PO ID PHO-PH00- R909708465_YCCU_LQIN" at bounding box center [335, 87] width 149 height 20
type input "R909708465_YCCU_LQIN"
click at [297, 123] on fieldset "Custom PO ID PHO-PH00- R909708465_YCCU_LQIN Order name Shipping method Select..…" at bounding box center [335, 168] width 149 height 183
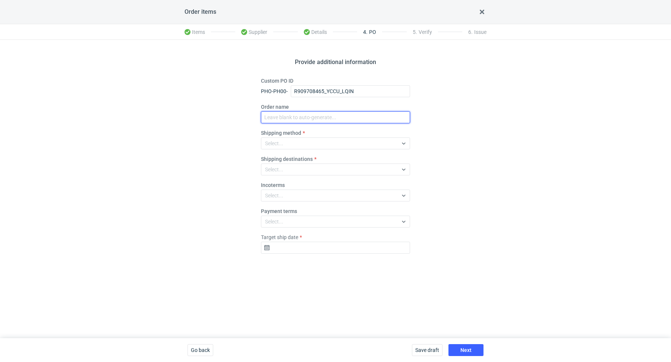
click at [299, 120] on input "Order name" at bounding box center [335, 117] width 149 height 12
paste input "R909708465_YCCU_LQIN"
type input "R909708465_YCCU_LQIN"
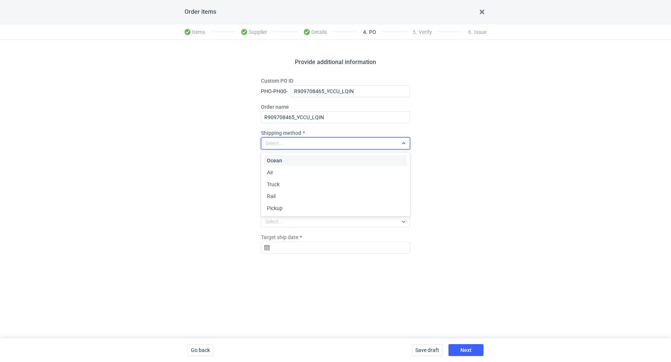
click at [303, 142] on div "Select..." at bounding box center [329, 143] width 136 height 10
click at [306, 204] on div "Pickup" at bounding box center [335, 208] width 143 height 10
click at [286, 250] on input "Target ship date" at bounding box center [335, 248] width 149 height 12
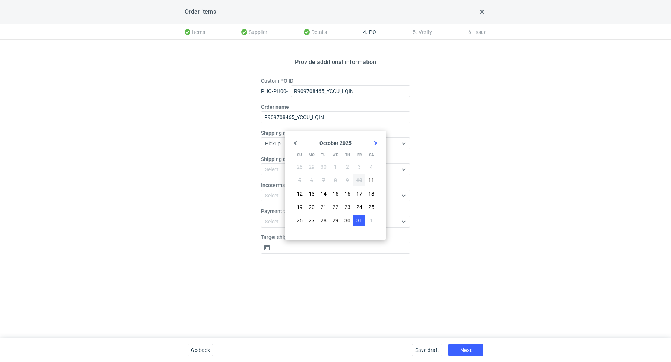
click at [359, 221] on span "31" at bounding box center [359, 220] width 6 height 7
type input "2025-10-31"
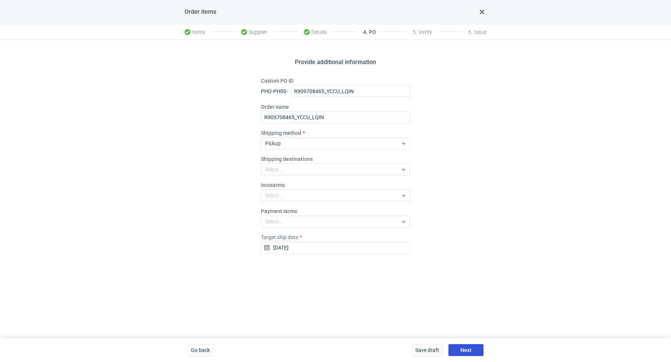
click at [469, 349] on span "Next" at bounding box center [465, 350] width 11 height 5
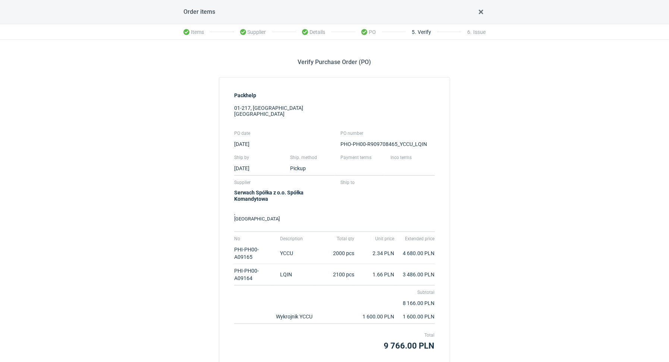
scroll to position [56, 0]
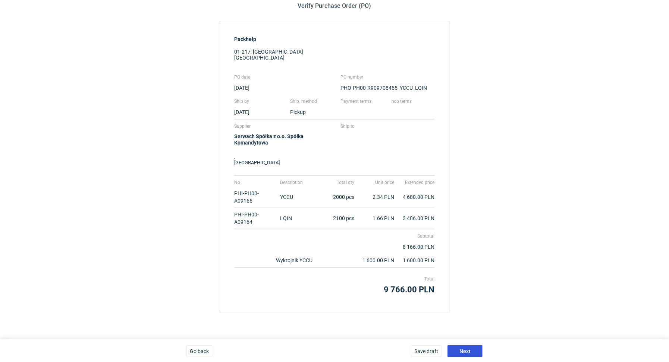
click at [472, 349] on button "Next" at bounding box center [464, 352] width 35 height 12
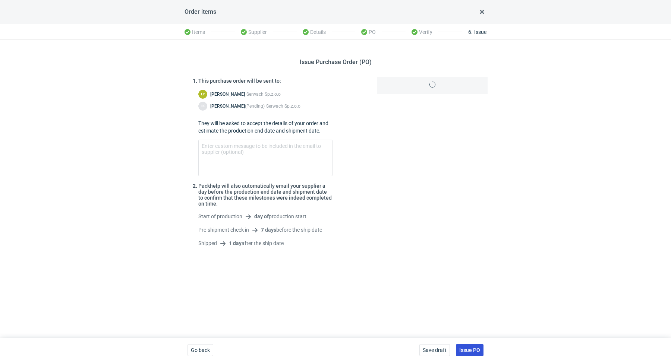
click at [472, 349] on span "Issue PO" at bounding box center [469, 350] width 21 height 5
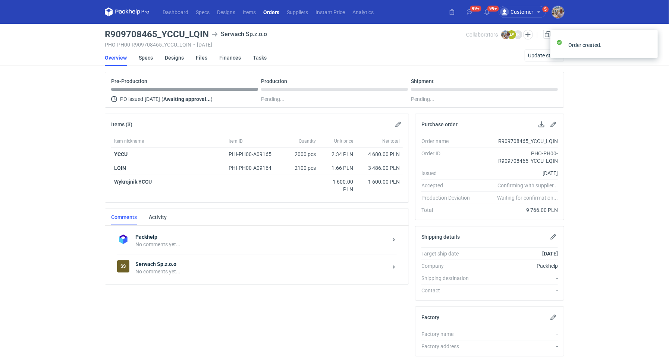
click at [155, 265] on strong "Serwach Sp.z.o.o" at bounding box center [261, 264] width 252 height 7
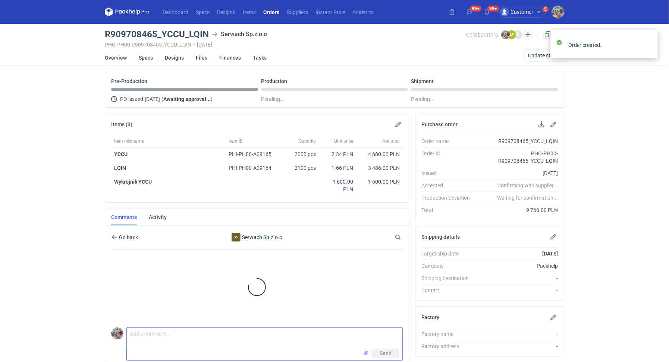
click at [182, 329] on textarea "Comment message" at bounding box center [265, 338] width 276 height 21
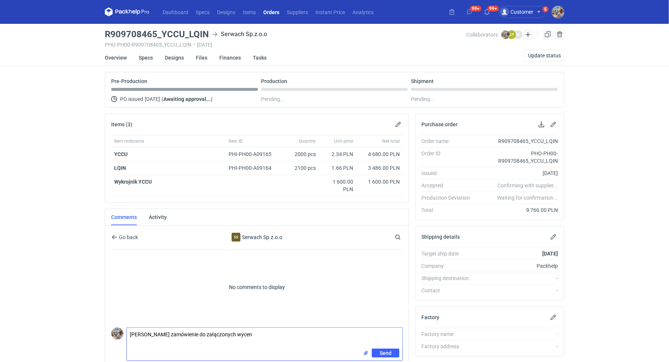
click at [367, 350] on input "file" at bounding box center [366, 354] width 6 height 8
click at [259, 334] on textarea "Panie Łukaszu zamówienie do załączonych wycen" at bounding box center [265, 338] width 276 height 21
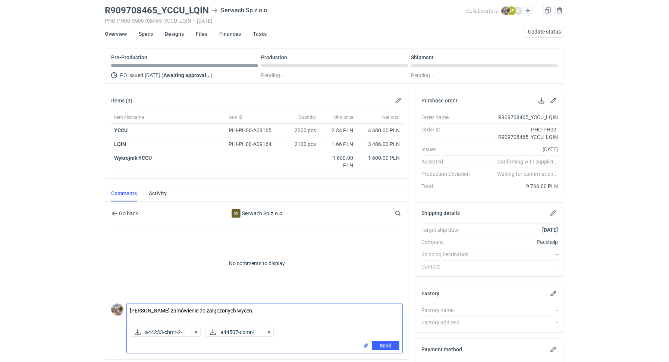
scroll to position [76, 0]
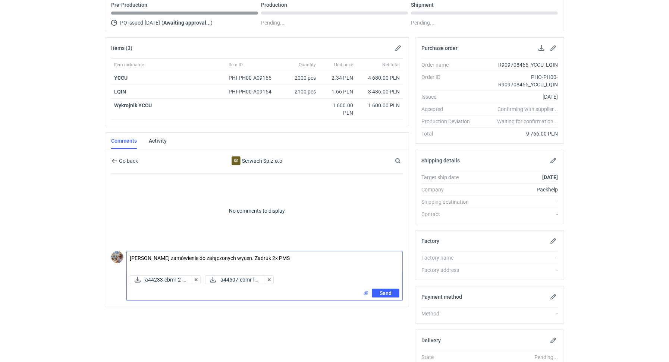
type textarea "Panie Łukaszu zamówienie do załączonych wycen. Zadruk 2x PMS"
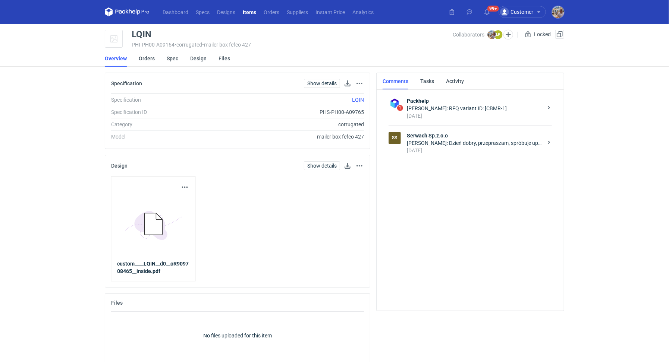
click at [453, 145] on div "[PERSON_NAME]: Dzień dobry, przepraszam, spróbuje uporządkować tę wycene. Pierw…" at bounding box center [475, 142] width 136 height 7
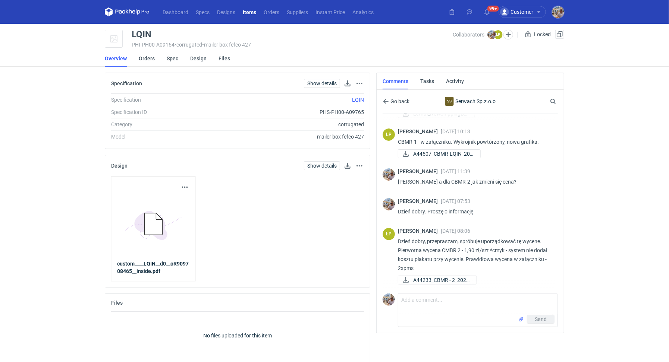
scroll to position [101, 0]
click at [430, 158] on span "A44507_CBMR-LQIN_202..." at bounding box center [443, 154] width 61 height 8
click at [444, 276] on span "A44233_CBMR - 2_2025..." at bounding box center [441, 280] width 57 height 8
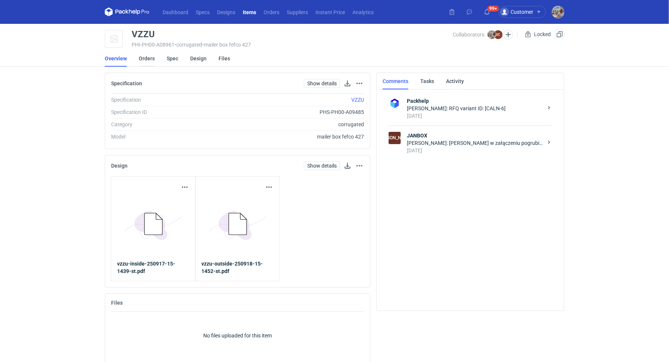
click at [150, 59] on link "Orders" at bounding box center [147, 58] width 16 height 16
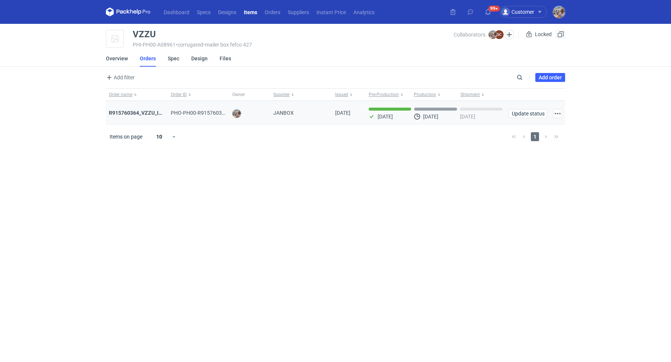
click at [142, 109] on div "R915760364_VZZU_IOFY" at bounding box center [137, 112] width 56 height 7
click at [142, 110] on strong "R915760364_VZZU_IOFY" at bounding box center [139, 113] width 60 height 6
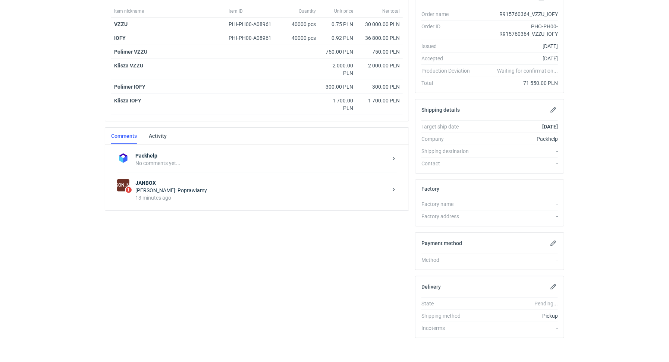
scroll to position [127, 0]
click at [183, 184] on div "JANBOX Sylwia Cichórz: Poprawiamy 13 minutes ago" at bounding box center [262, 191] width 255 height 22
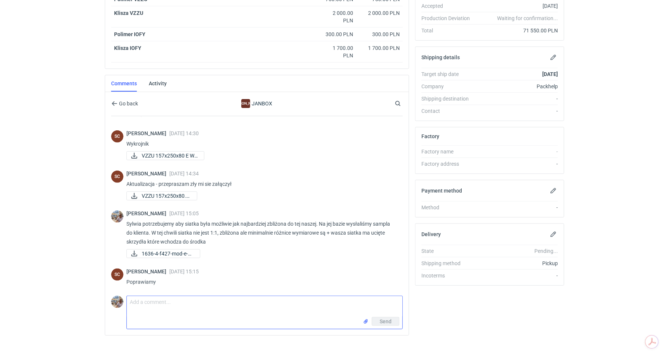
scroll to position [541, 0]
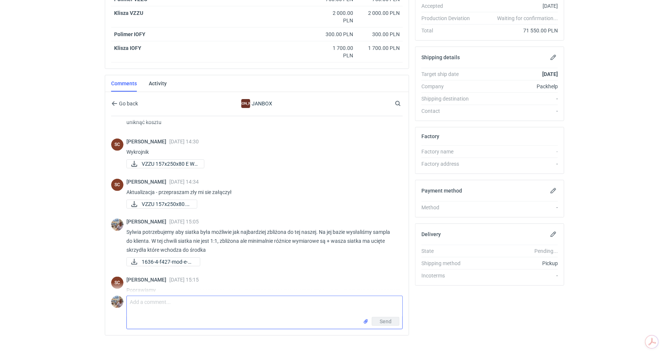
click at [158, 309] on textarea "Comment message" at bounding box center [265, 306] width 276 height 21
type textarea "Sylwia dzięki, nie ma mnie w poniedziałek i wtorek. Moja poczta będzie przekier…"
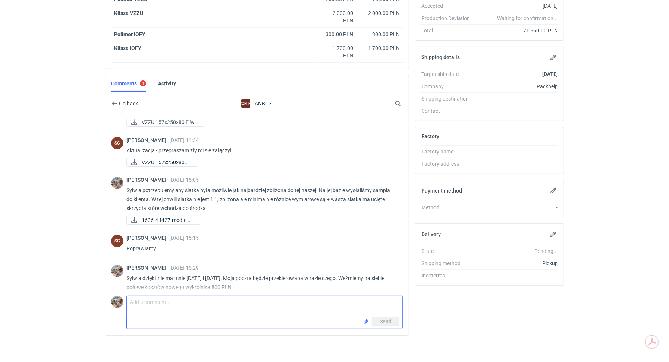
scroll to position [580, 0]
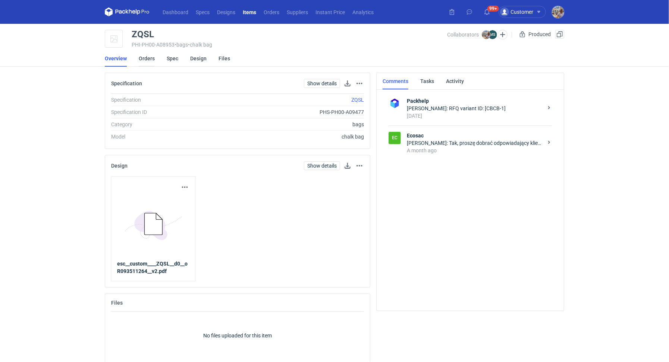
click at [146, 64] on link "Orders" at bounding box center [147, 58] width 16 height 16
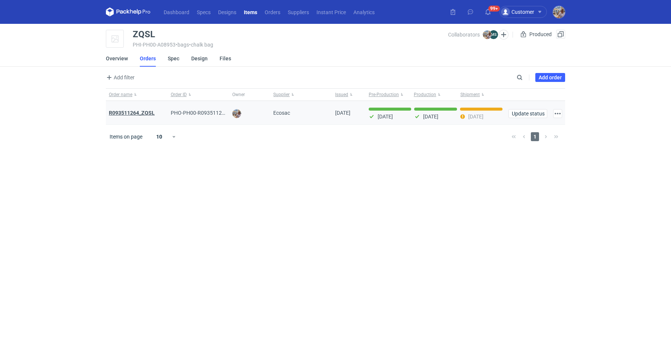
click at [150, 110] on strong "R093511264_ZQSL" at bounding box center [132, 113] width 46 height 6
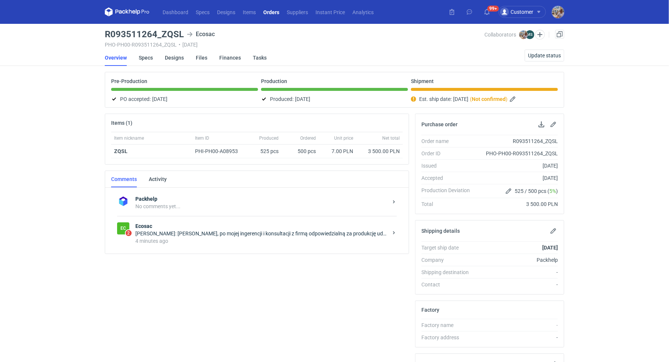
click at [251, 238] on div "4 minutes ago" at bounding box center [261, 241] width 252 height 7
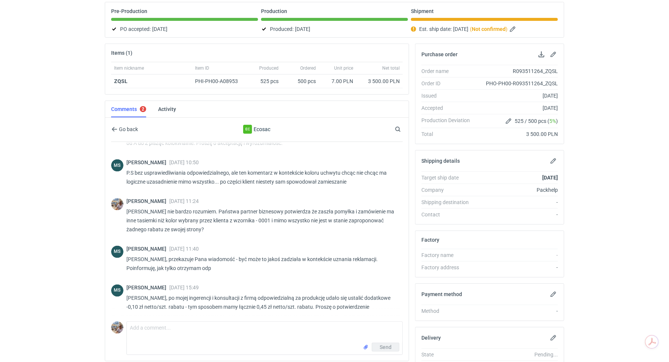
scroll to position [67, 0]
